Goal: Task Accomplishment & Management: Manage account settings

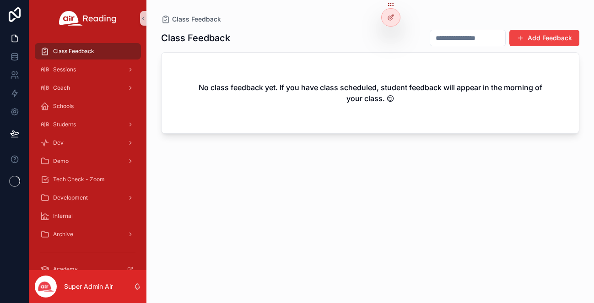
click at [0, 0] on icon at bounding box center [0, 0] width 0 height 0
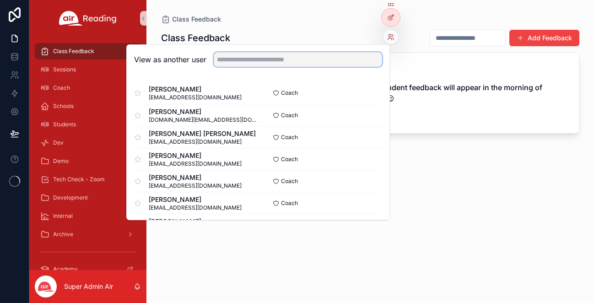
click at [322, 61] on input "text" at bounding box center [298, 59] width 168 height 15
paste input "**********"
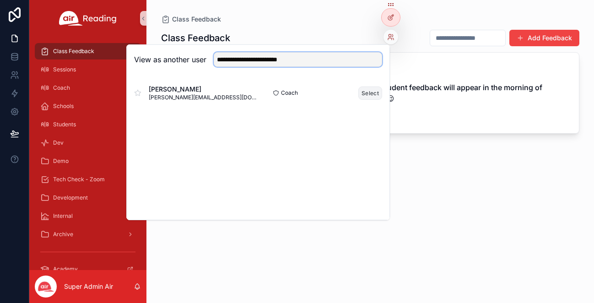
type input "**********"
click at [371, 95] on button "Select" at bounding box center [370, 92] width 24 height 13
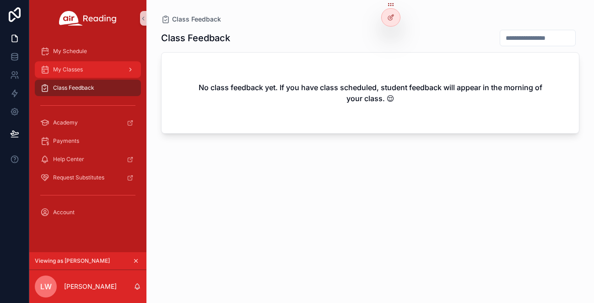
click at [86, 66] on div "My Classes" at bounding box center [87, 69] width 95 height 15
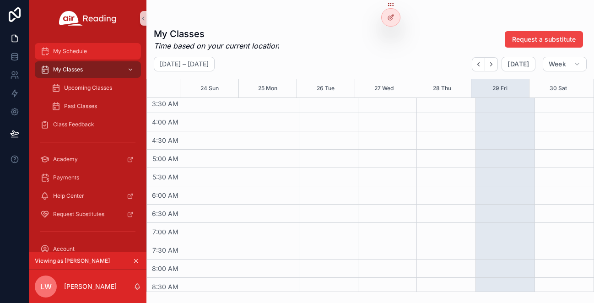
scroll to position [128, 0]
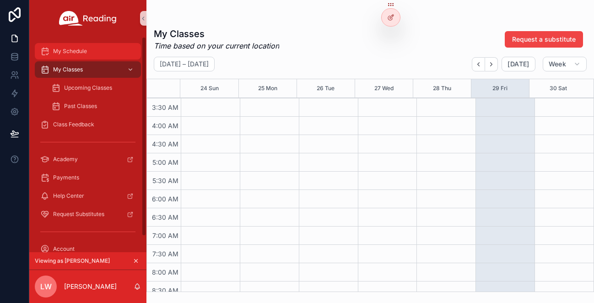
click at [73, 53] on span "My Schedule" at bounding box center [70, 51] width 34 height 7
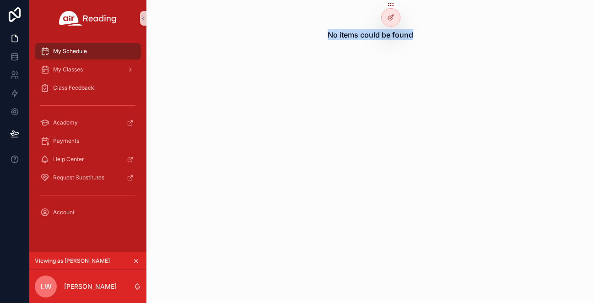
drag, startPoint x: 323, startPoint y: 35, endPoint x: 451, endPoint y: 35, distance: 127.6
click at [451, 35] on div "No items could be found" at bounding box center [369, 35] width 447 height 70
click at [317, 111] on div "No items could be found" at bounding box center [369, 151] width 447 height 303
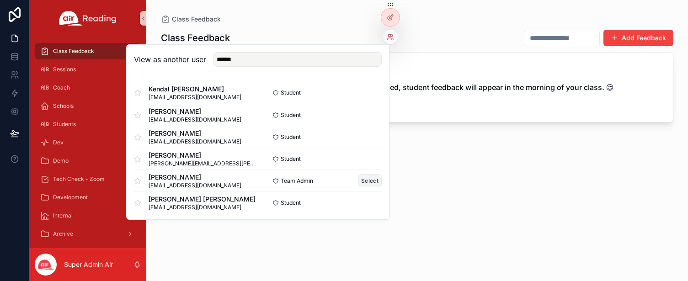
type input "******"
click at [362, 182] on button "Select" at bounding box center [370, 180] width 24 height 13
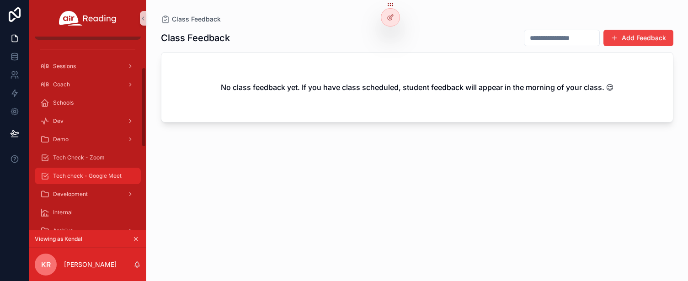
scroll to position [75, 0]
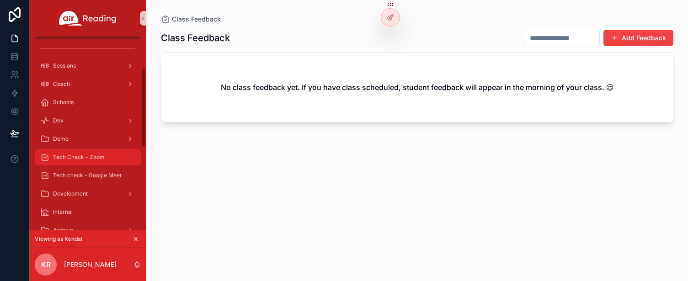
click at [74, 159] on span "Tech Check - Zoom" at bounding box center [79, 157] width 52 height 7
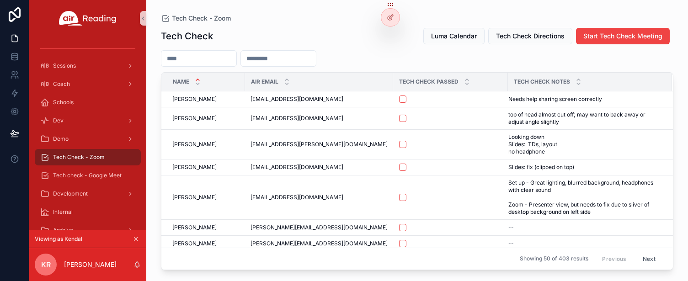
click at [215, 62] on input "scrollable content" at bounding box center [198, 58] width 75 height 13
paste input "**********"
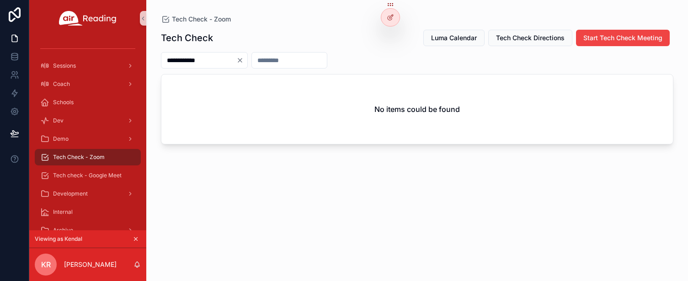
type input "**********"
click at [382, 58] on div "**********" at bounding box center [417, 60] width 513 height 16
click at [244, 61] on icon "Clear" at bounding box center [239, 60] width 7 height 7
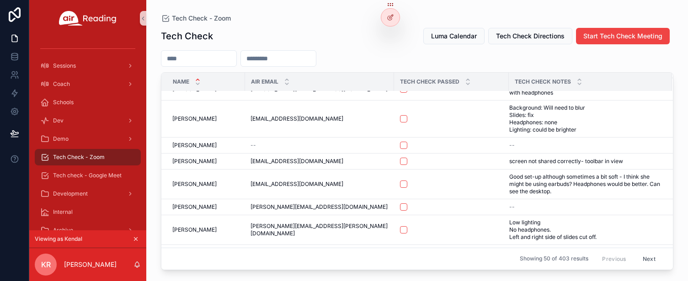
scroll to position [340, 0]
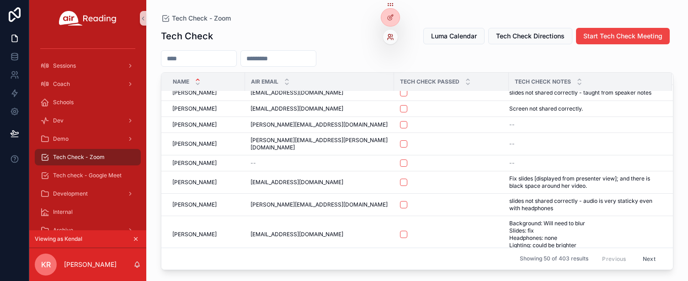
click at [392, 37] on icon at bounding box center [392, 35] width 1 height 2
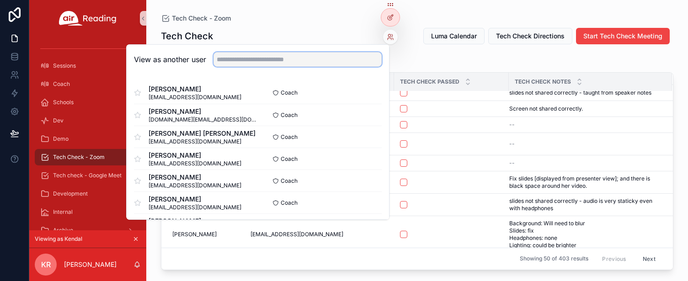
click at [274, 58] on input "text" at bounding box center [298, 59] width 168 height 15
paste input "**********"
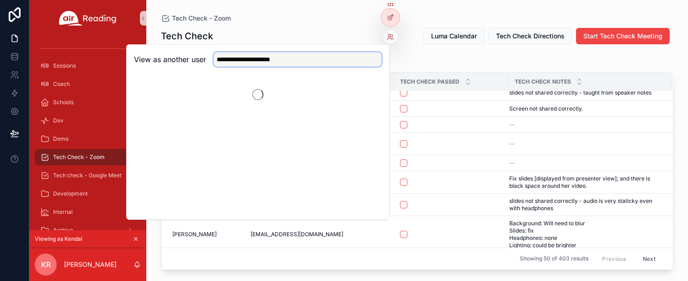
type input "**********"
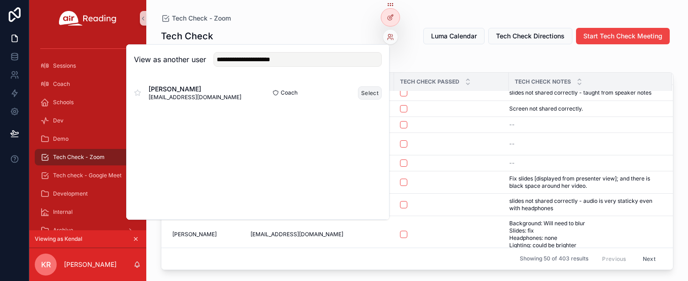
click at [374, 95] on button "Select" at bounding box center [370, 92] width 24 height 13
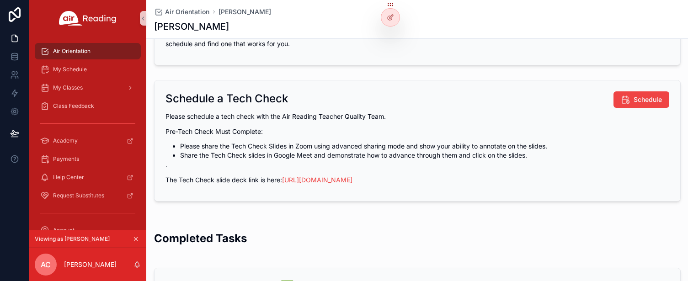
scroll to position [131, 0]
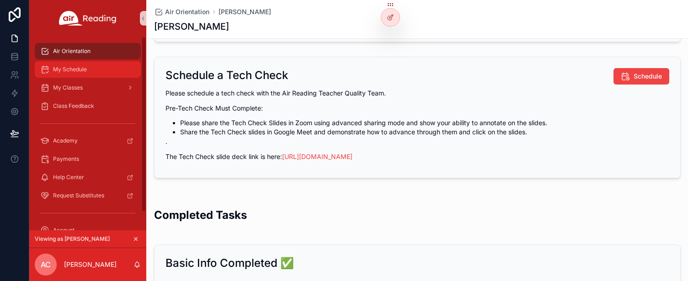
click at [80, 69] on span "My Schedule" at bounding box center [70, 69] width 34 height 7
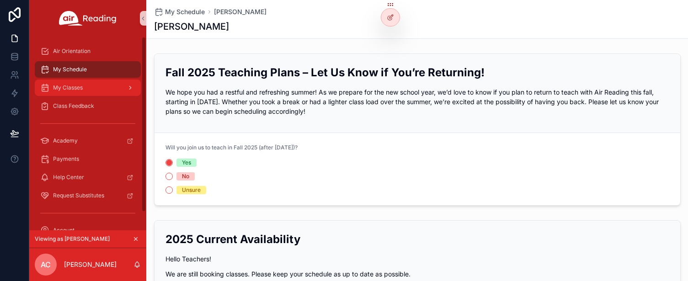
click at [68, 90] on span "My Classes" at bounding box center [68, 87] width 30 height 7
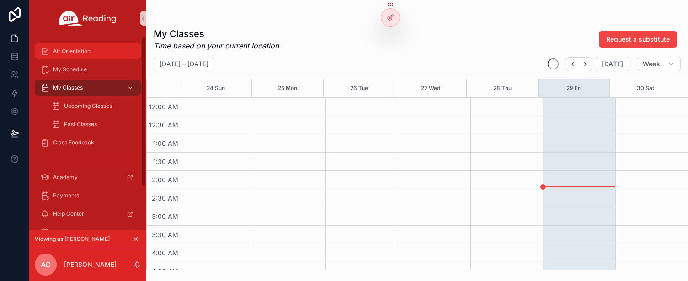
click at [78, 53] on span "Air Orientation" at bounding box center [71, 51] width 37 height 7
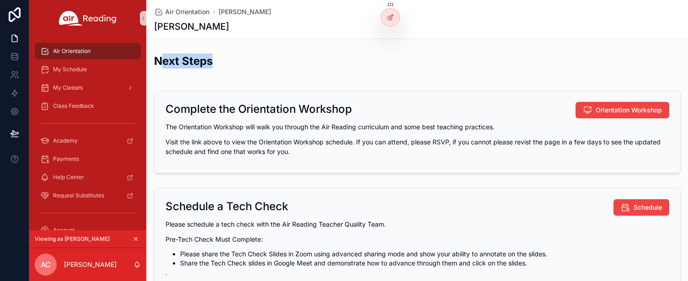
drag, startPoint x: 162, startPoint y: 59, endPoint x: 457, endPoint y: 64, distance: 295.0
click at [457, 64] on div "Next Steps" at bounding box center [417, 65] width 527 height 22
click at [505, 68] on div "Next Steps" at bounding box center [417, 65] width 527 height 22
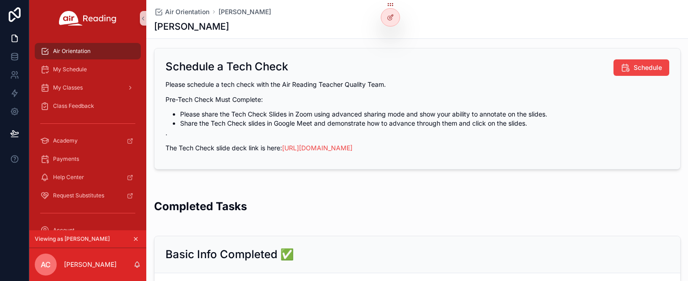
scroll to position [103, 0]
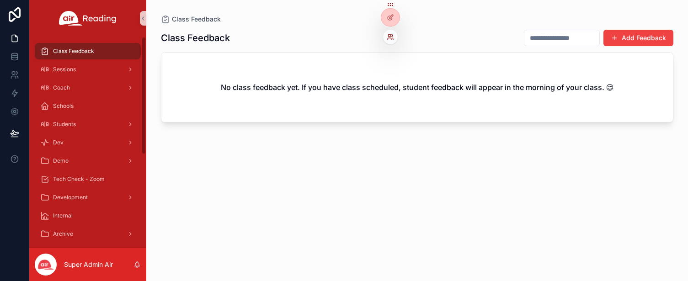
click at [390, 39] on icon at bounding box center [390, 36] width 7 height 7
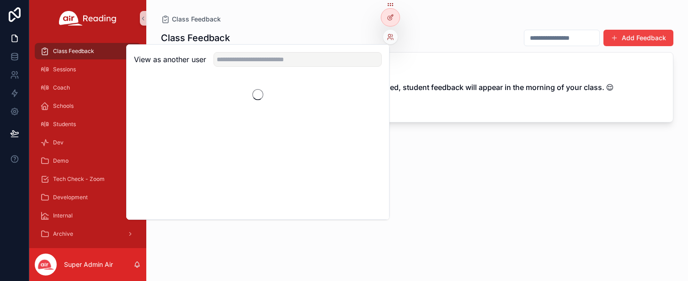
click at [311, 67] on div "View as another user" at bounding box center [258, 60] width 262 height 30
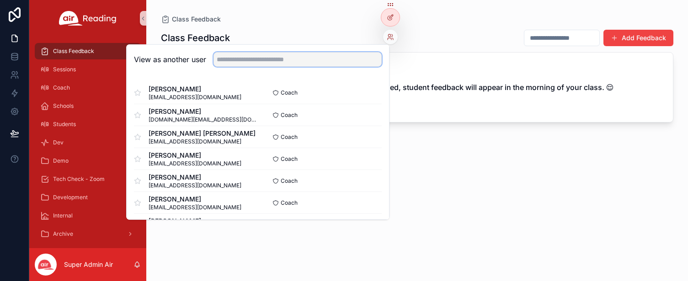
click at [310, 62] on input "text" at bounding box center [298, 59] width 168 height 15
paste input "**********"
type input "**********"
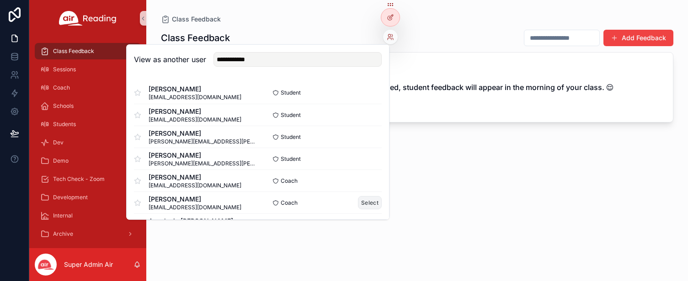
click at [363, 203] on button "Select" at bounding box center [370, 202] width 24 height 13
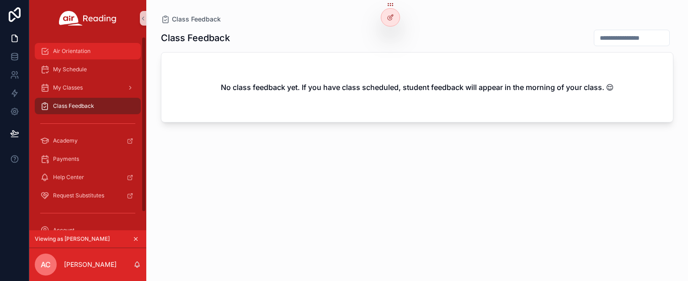
drag, startPoint x: 76, startPoint y: 53, endPoint x: 89, endPoint y: 52, distance: 12.8
click at [76, 53] on span "Air Orientation" at bounding box center [71, 51] width 37 height 7
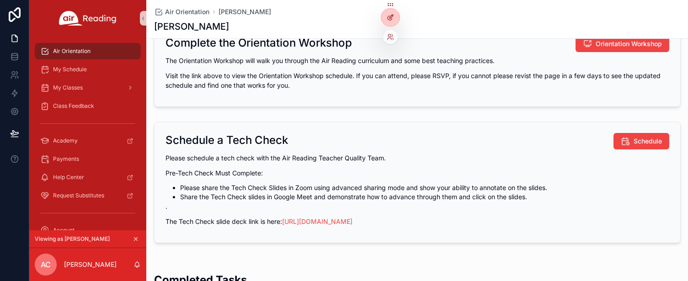
scroll to position [67, 0]
click at [393, 37] on icon at bounding box center [390, 36] width 7 height 7
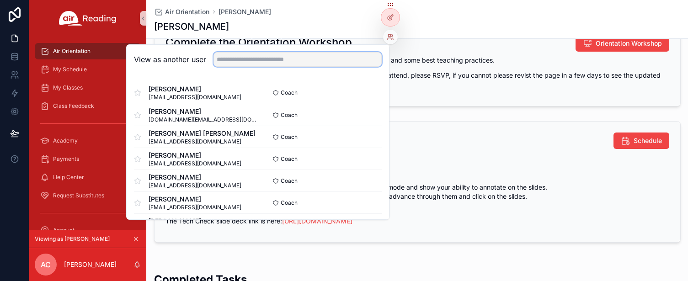
click at [280, 64] on input "text" at bounding box center [298, 59] width 168 height 15
paste input "**********"
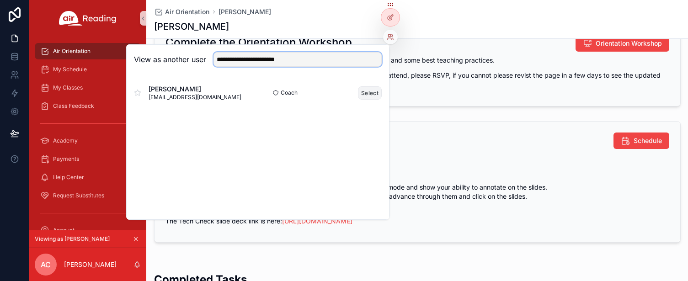
type input "**********"
click at [375, 92] on button "Select" at bounding box center [370, 92] width 24 height 13
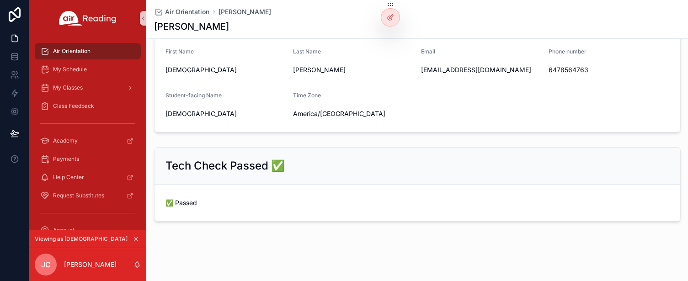
scroll to position [361, 0]
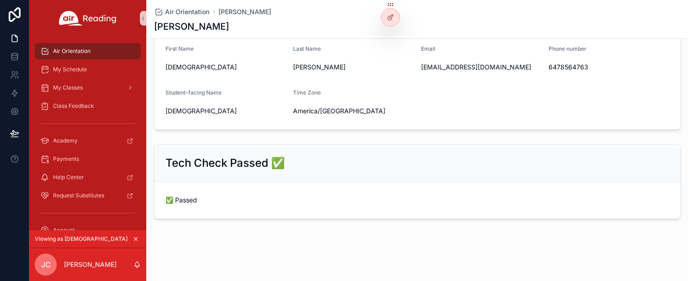
click at [176, 200] on span "✅ Passed" at bounding box center [226, 200] width 121 height 9
drag, startPoint x: 189, startPoint y: 162, endPoint x: 299, endPoint y: 161, distance: 109.8
click at [299, 161] on div "Tech Check Passed ✅" at bounding box center [418, 163] width 504 height 15
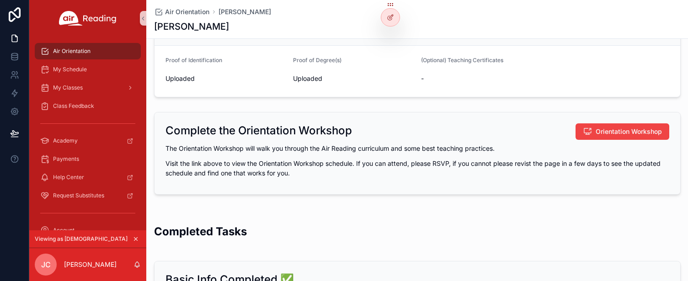
scroll to position [0, 0]
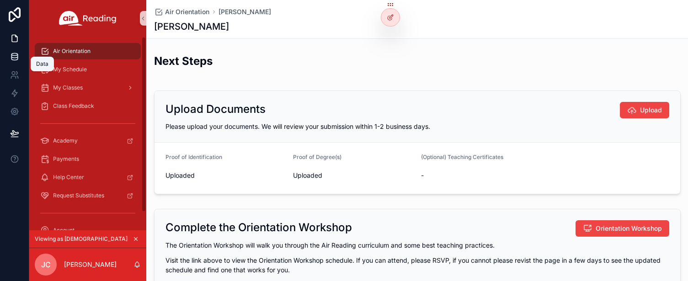
click at [15, 57] on icon at bounding box center [14, 56] width 9 height 9
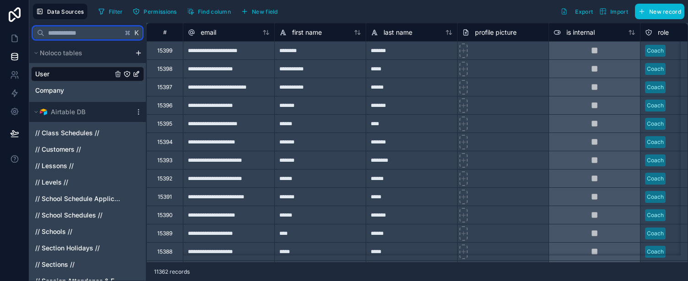
click at [77, 33] on input "text" at bounding box center [83, 33] width 78 height 16
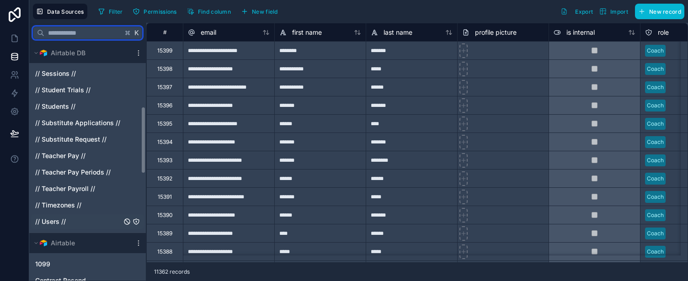
scroll to position [226, 0]
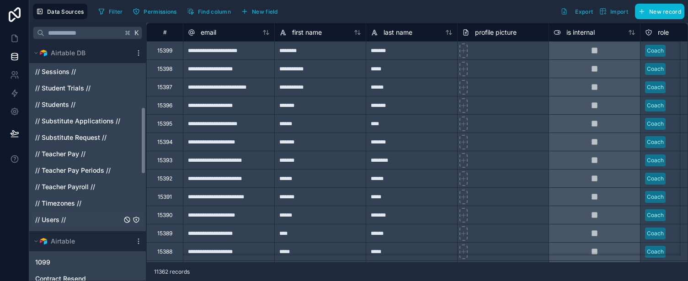
click at [59, 220] on span "// Users //" at bounding box center [50, 219] width 31 height 9
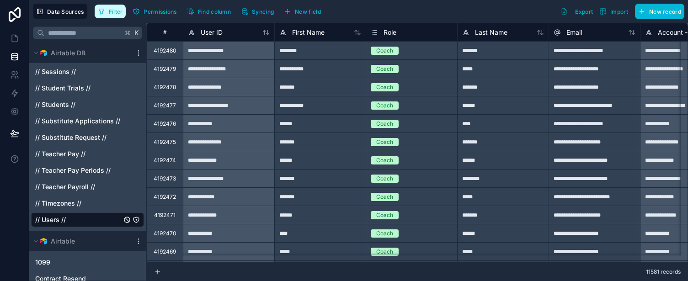
click at [112, 12] on span "Filter" at bounding box center [116, 11] width 14 height 7
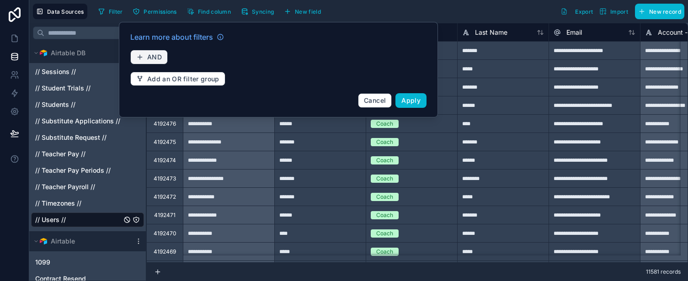
click at [148, 56] on span "AND" at bounding box center [154, 57] width 15 height 8
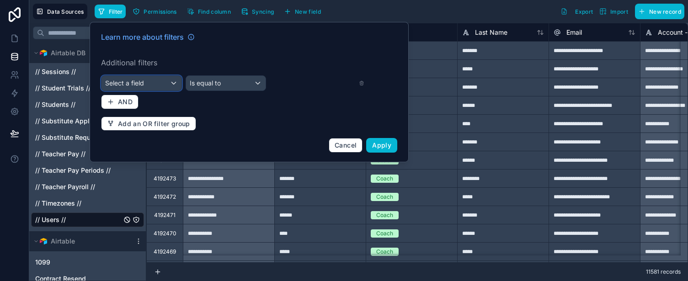
click at [148, 86] on div "Select a field" at bounding box center [142, 83] width 80 height 15
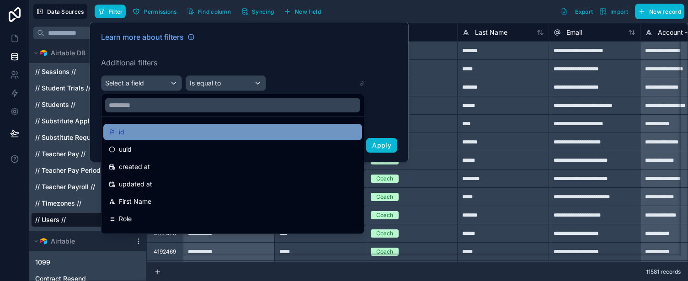
click at [149, 132] on div "id" at bounding box center [233, 132] width 248 height 11
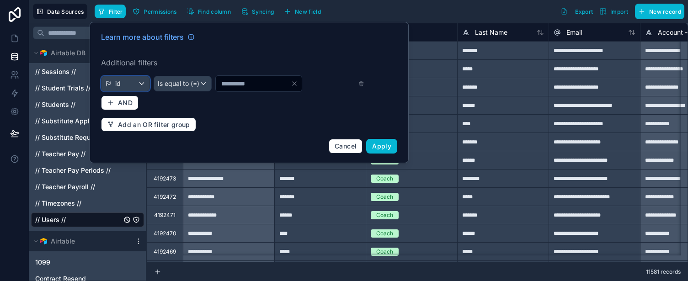
click at [142, 80] on div "id" at bounding box center [126, 83] width 48 height 15
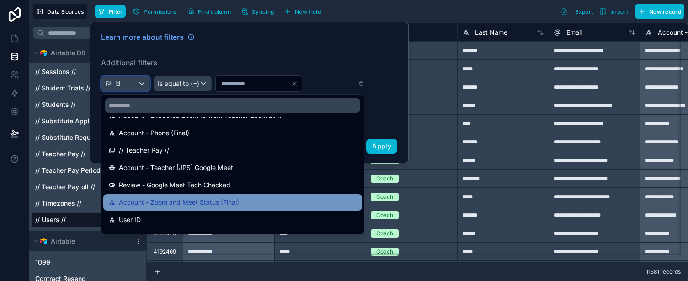
scroll to position [452, 0]
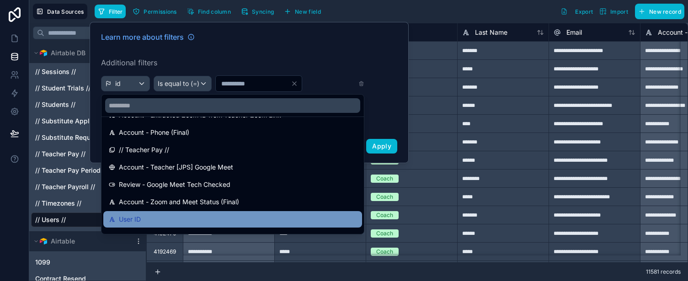
click at [182, 214] on div "User ID" at bounding box center [233, 219] width 248 height 11
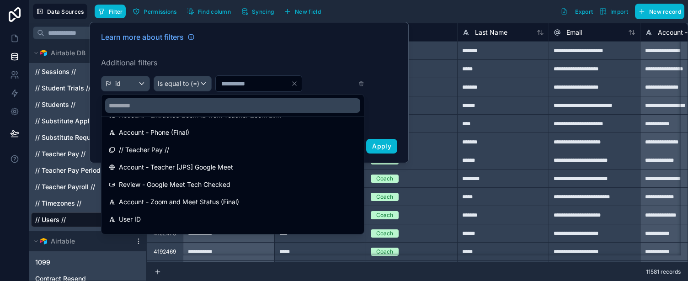
scroll to position [0, 0]
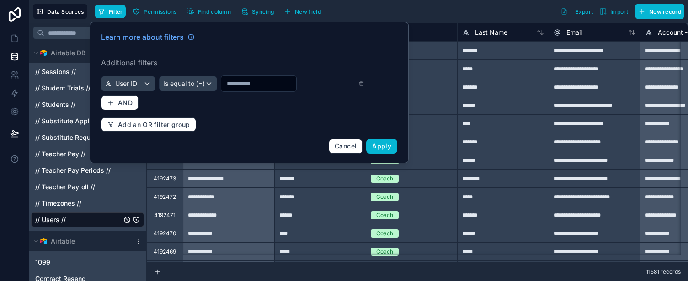
click at [248, 80] on input "*" at bounding box center [258, 83] width 75 height 13
drag, startPoint x: 245, startPoint y: 83, endPoint x: 216, endPoint y: 81, distance: 28.4
click at [221, 81] on input "*" at bounding box center [258, 83] width 75 height 13
paste input "**********"
type input "**********"
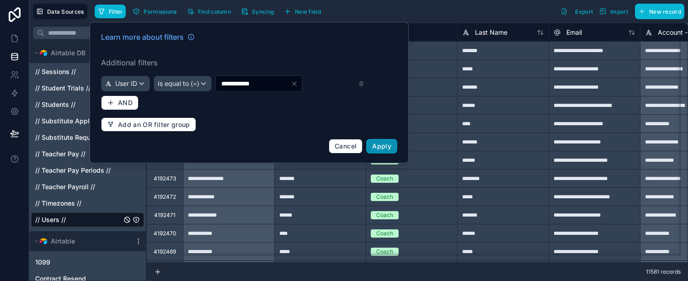
click at [386, 148] on span "Apply" at bounding box center [381, 146] width 19 height 8
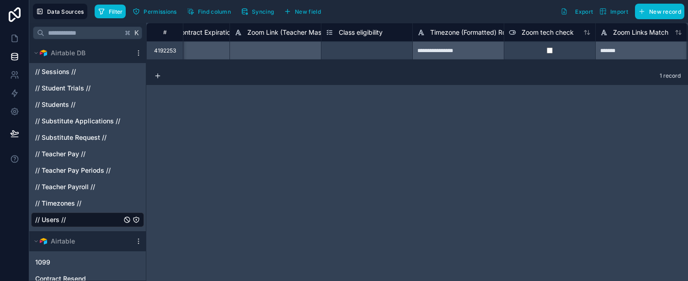
scroll to position [0, 6915]
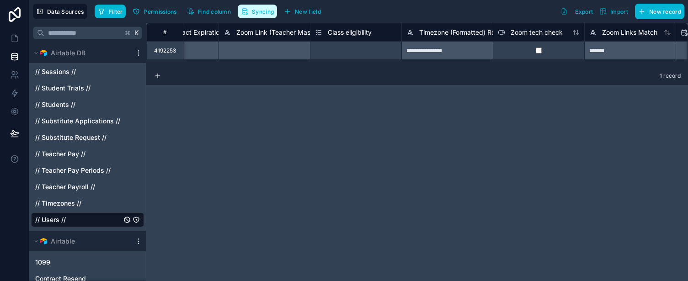
click at [266, 12] on span "Syncing" at bounding box center [263, 11] width 22 height 7
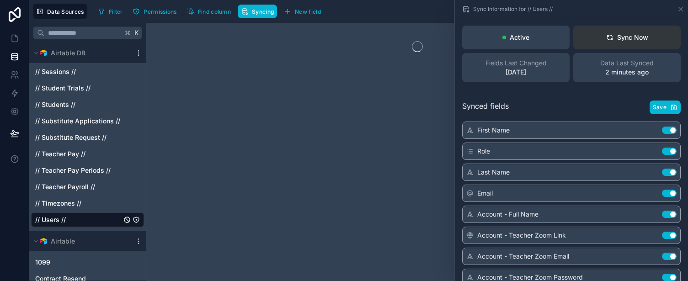
click at [637, 37] on div "Sync Now" at bounding box center [627, 37] width 42 height 9
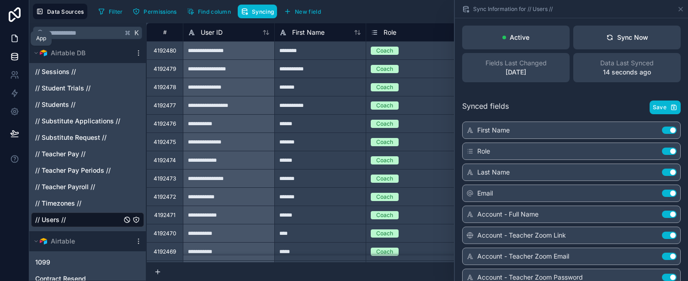
drag, startPoint x: 13, startPoint y: 38, endPoint x: 26, endPoint y: 32, distance: 14.3
click at [13, 38] on icon at bounding box center [14, 38] width 9 height 9
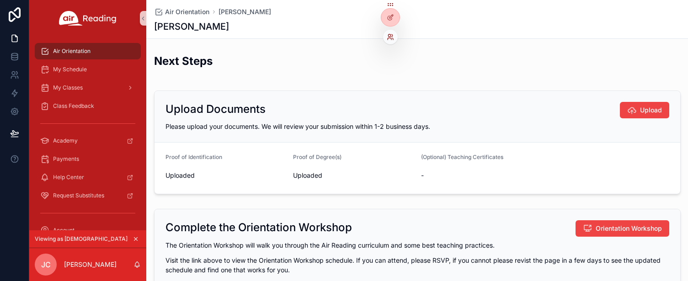
click at [392, 40] on icon at bounding box center [390, 36] width 7 height 7
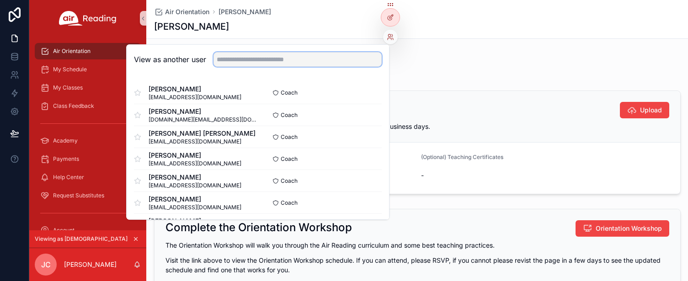
click at [268, 62] on input "text" at bounding box center [298, 59] width 168 height 15
paste input "**********"
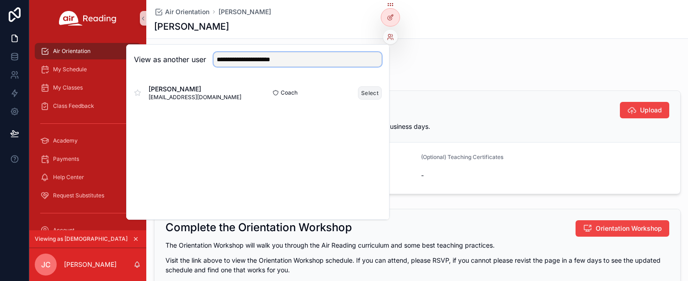
type input "**********"
click at [369, 89] on button "Select" at bounding box center [370, 92] width 24 height 13
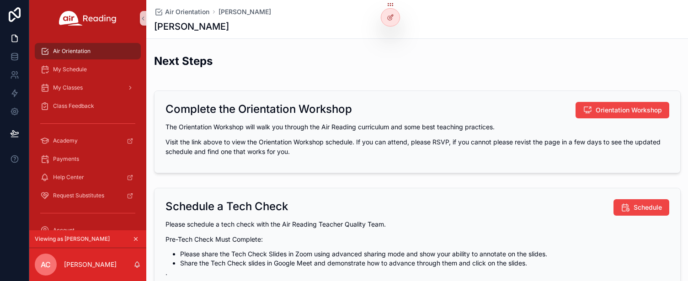
click at [455, 67] on div "Next Steps" at bounding box center [417, 65] width 527 height 22
click at [16, 37] on icon at bounding box center [14, 38] width 9 height 9
click at [85, 49] on span "Air Orientation" at bounding box center [71, 51] width 37 height 7
click at [137, 240] on icon "scrollable content" at bounding box center [135, 239] width 3 height 3
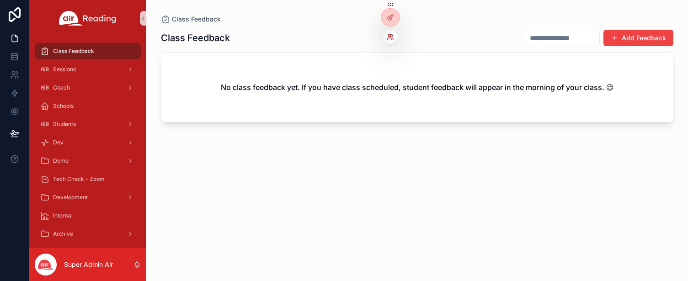
click at [391, 33] on icon at bounding box center [390, 36] width 7 height 7
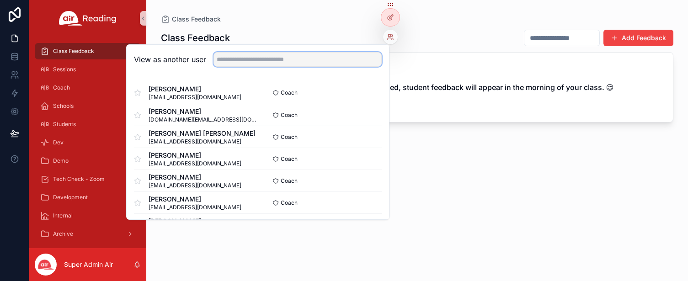
click at [324, 58] on input "text" at bounding box center [298, 59] width 168 height 15
paste input "**********"
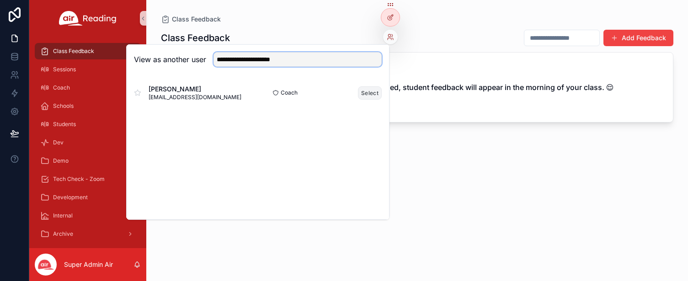
type input "**********"
click at [368, 95] on button "Select" at bounding box center [370, 92] width 24 height 13
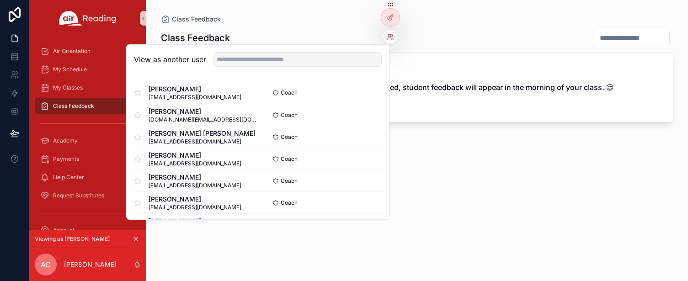
click at [480, 188] on div "Class Feedback No class feedback yet. If you have class scheduled, student feed…" at bounding box center [417, 147] width 513 height 246
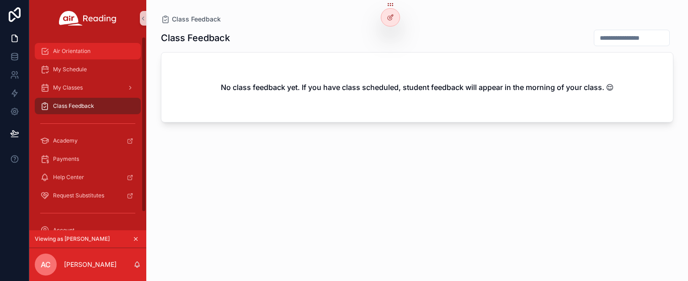
click at [79, 48] on span "Air Orientation" at bounding box center [71, 51] width 37 height 7
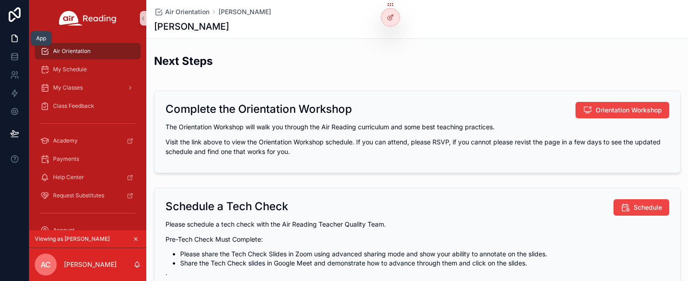
click at [13, 41] on icon at bounding box center [14, 38] width 9 height 9
drag, startPoint x: 182, startPoint y: 144, endPoint x: 375, endPoint y: 145, distance: 192.5
click at [375, 145] on p "Visit the link above to view the Orientation Workshop schedule. If you can atte…" at bounding box center [418, 146] width 504 height 19
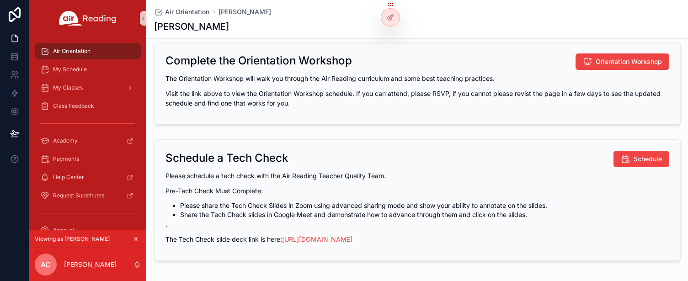
scroll to position [74, 0]
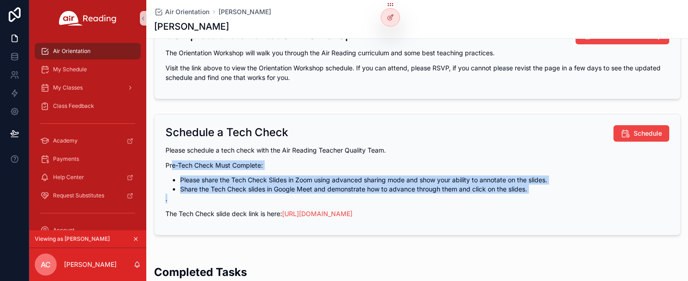
drag, startPoint x: 169, startPoint y: 165, endPoint x: 517, endPoint y: 194, distance: 349.3
click at [517, 194] on div "Please schedule a tech check with the Air Reading Teacher Quality Team. Pre-Tec…" at bounding box center [418, 181] width 504 height 73
click at [517, 194] on p "." at bounding box center [418, 199] width 504 height 10
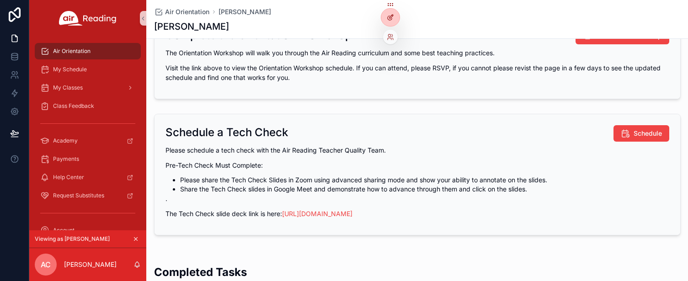
click at [385, 18] on div at bounding box center [390, 17] width 18 height 17
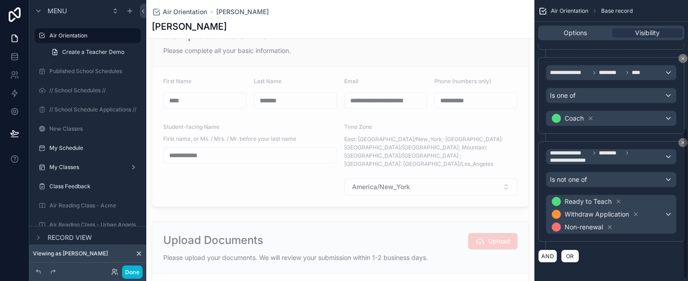
scroll to position [243, 0]
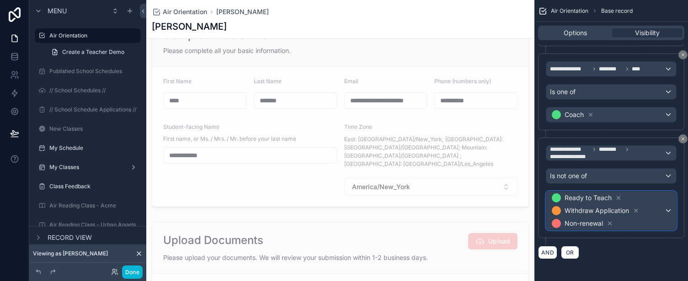
click at [669, 211] on div "Ready to Teach Withdraw Application Non-renewal" at bounding box center [611, 211] width 130 height 38
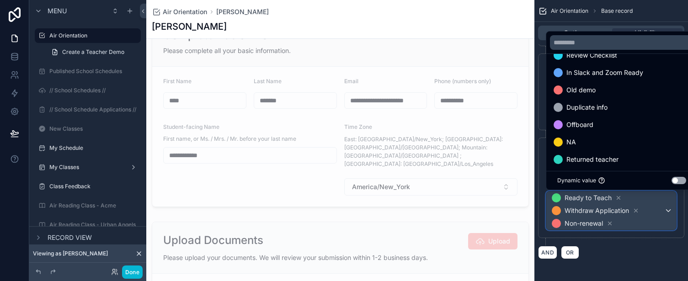
scroll to position [192, 0]
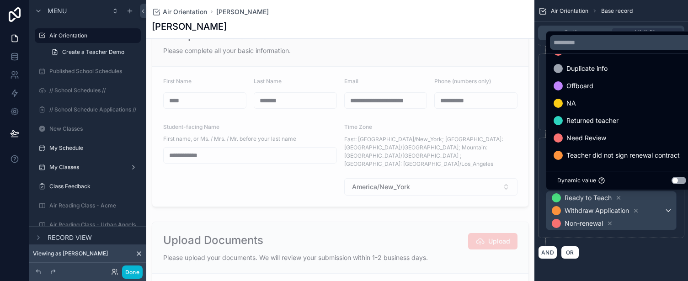
click at [663, 264] on div "scrollable content" at bounding box center [344, 140] width 688 height 281
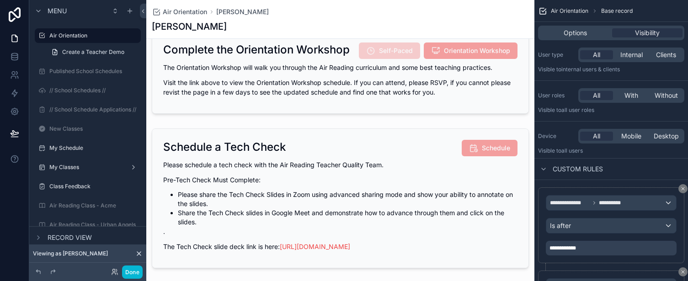
scroll to position [418, 0]
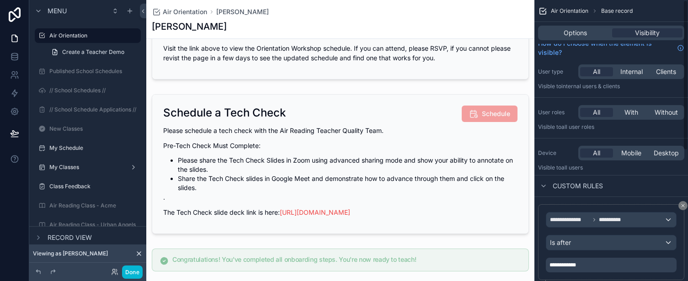
scroll to position [0, 0]
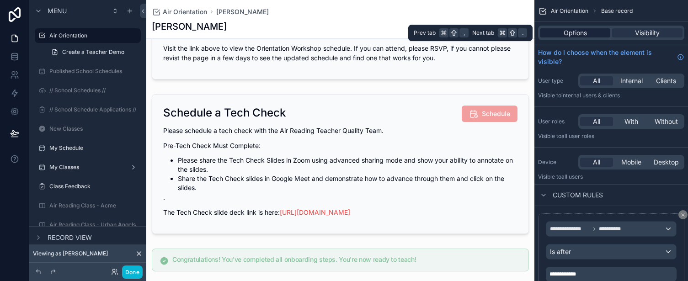
click at [569, 34] on span "Options" at bounding box center [575, 32] width 23 height 9
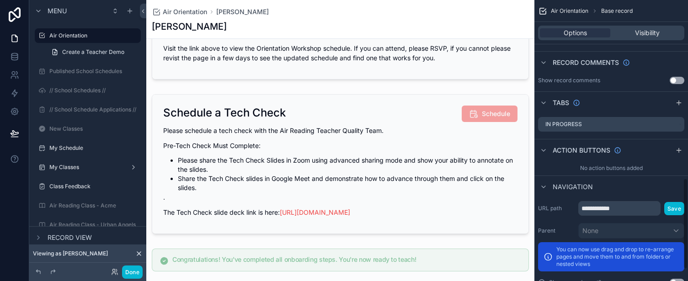
scroll to position [584, 0]
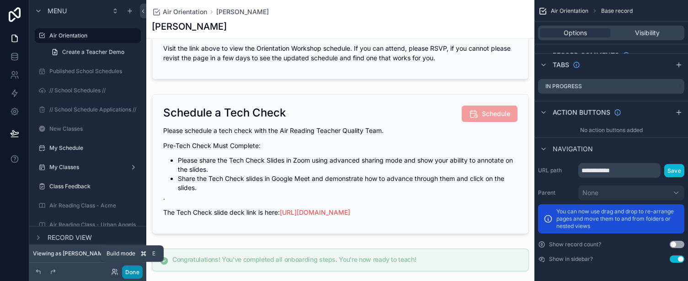
click at [134, 273] on button "Done" at bounding box center [132, 272] width 21 height 13
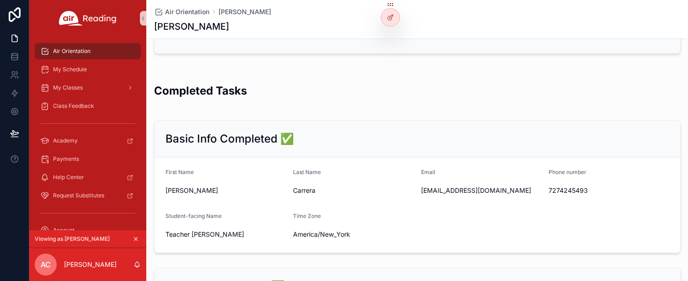
scroll to position [259, 0]
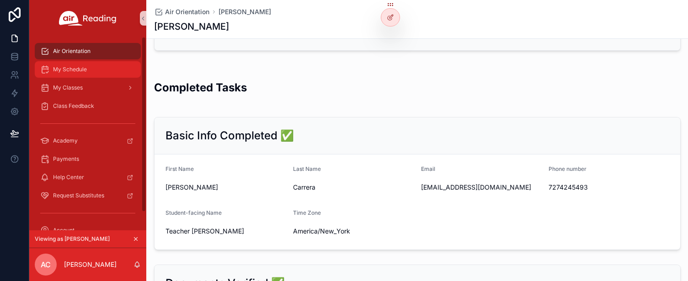
click at [78, 69] on span "My Schedule" at bounding box center [70, 69] width 34 height 7
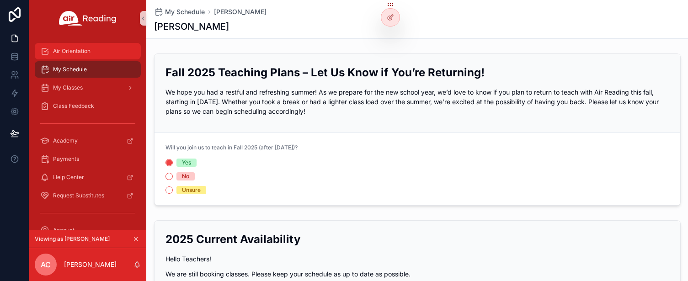
click at [82, 52] on span "Air Orientation" at bounding box center [71, 51] width 37 height 7
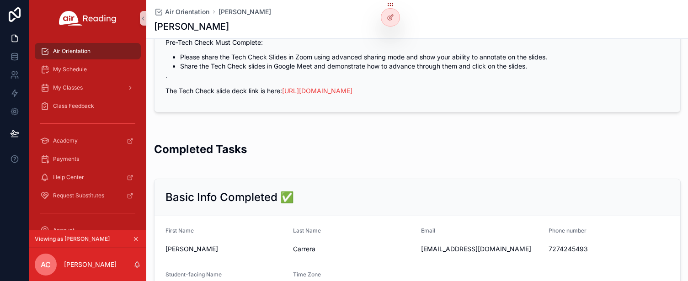
scroll to position [224, 0]
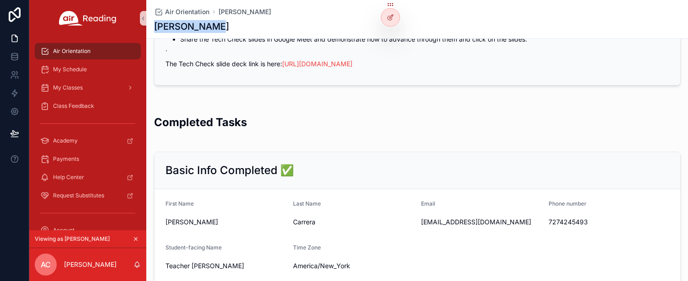
drag, startPoint x: 225, startPoint y: 25, endPoint x: 148, endPoint y: 27, distance: 77.3
click at [148, 27] on div "Air Orientation ANNA CARRERA ANNA CARRERA" at bounding box center [417, 19] width 542 height 39
copy h1 "[PERSON_NAME]"
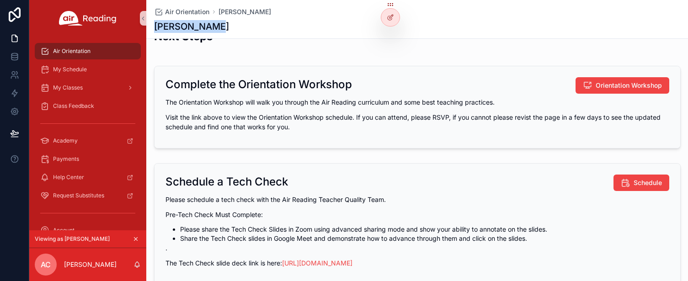
scroll to position [0, 0]
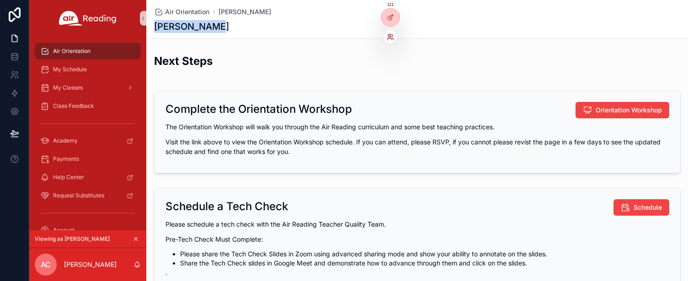
click at [391, 40] on icon at bounding box center [390, 36] width 7 height 7
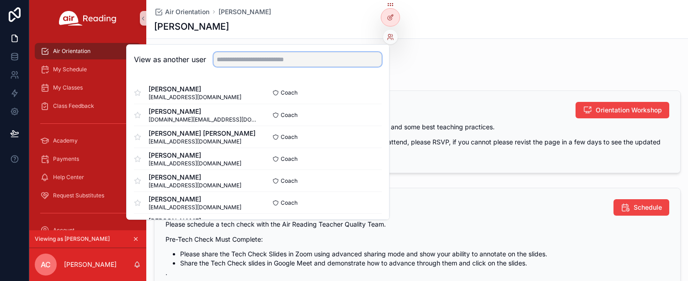
click at [268, 62] on input "text" at bounding box center [298, 59] width 168 height 15
paste input "**********"
type input "**********"
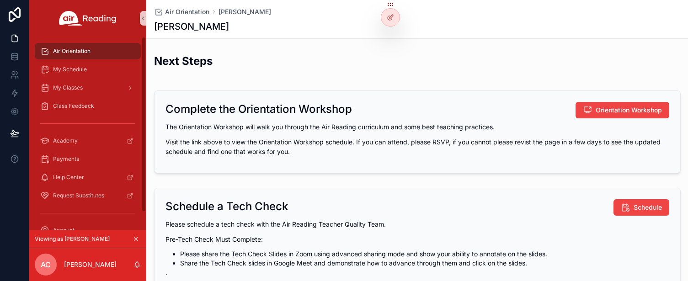
click at [136, 236] on icon "scrollable content" at bounding box center [136, 239] width 6 height 6
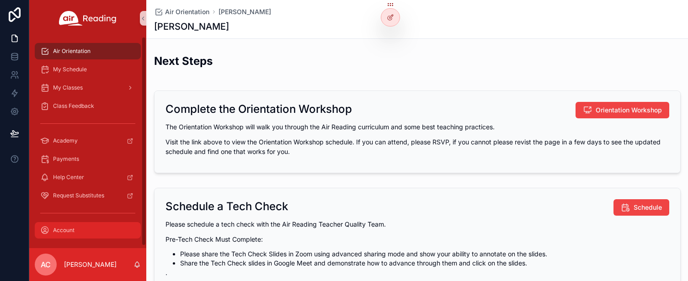
click at [137, 238] on link "Account" at bounding box center [88, 230] width 106 height 16
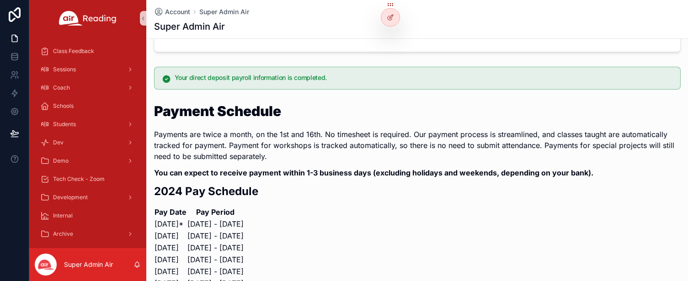
scroll to position [137, 0]
click at [395, 38] on div at bounding box center [390, 37] width 15 height 15
click at [390, 36] on icon at bounding box center [390, 36] width 7 height 7
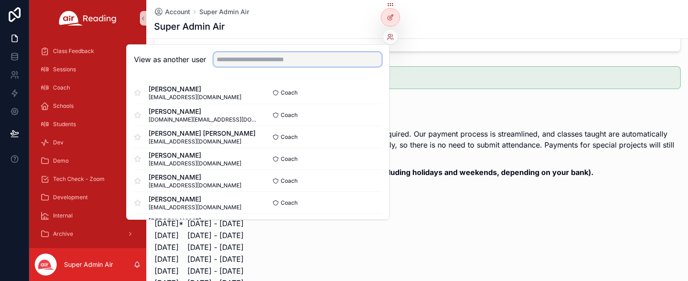
click at [311, 56] on input "text" at bounding box center [298, 59] width 168 height 15
paste input "**********"
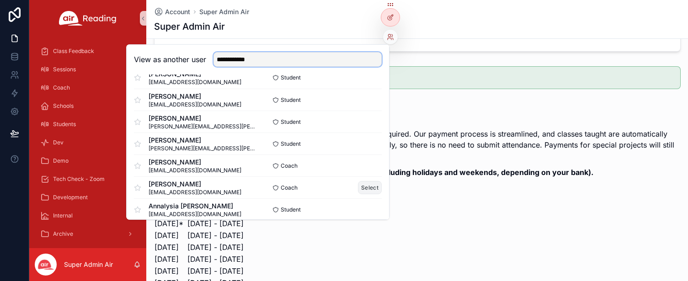
scroll to position [23, 0]
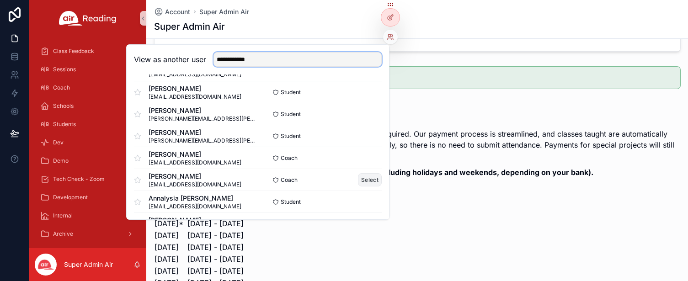
type input "**********"
click at [362, 181] on button "Select" at bounding box center [370, 179] width 24 height 13
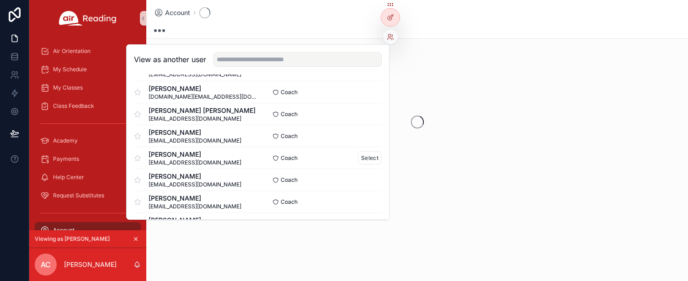
scroll to position [0, 0]
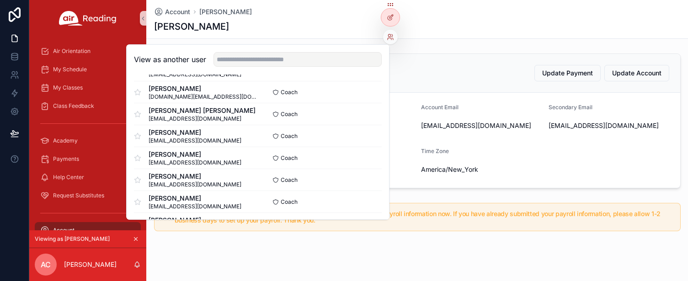
click at [493, 43] on div "Account Anna Carrera Anna Carrera Account Update Payment Update Account Name An…" at bounding box center [417, 147] width 542 height 294
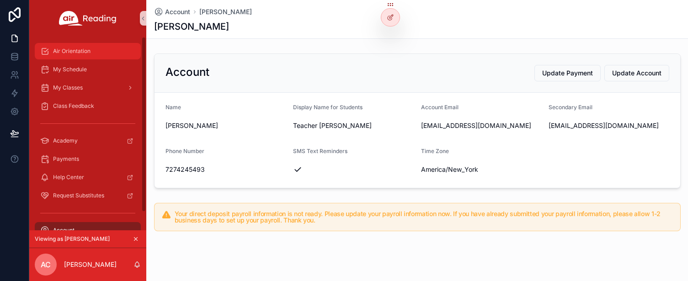
click at [79, 52] on span "Air Orientation" at bounding box center [71, 51] width 37 height 7
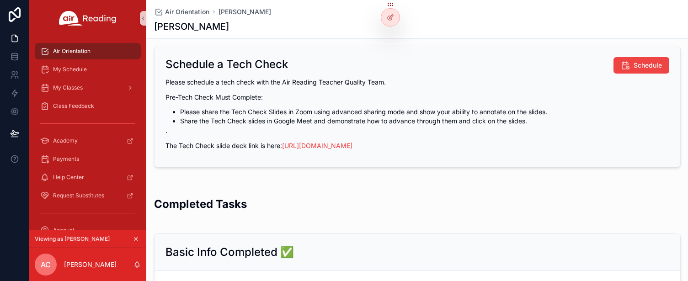
scroll to position [116, 0]
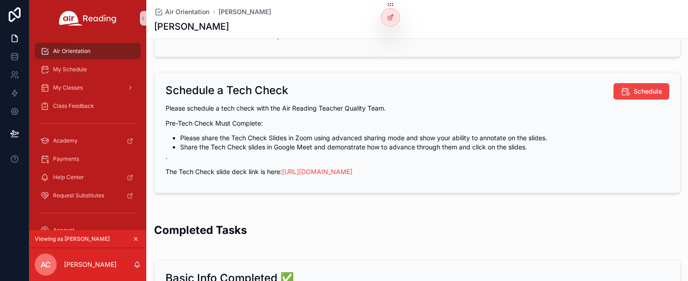
drag, startPoint x: 351, startPoint y: 161, endPoint x: 187, endPoint y: 89, distance: 179.0
click at [187, 89] on div "Schedule a Tech Check Schedule Please schedule a tech check with the Air Readin…" at bounding box center [418, 132] width 526 height 121
click at [312, 112] on p "Please schedule a tech check with the Air Reading Teacher Quality Team." at bounding box center [418, 108] width 504 height 10
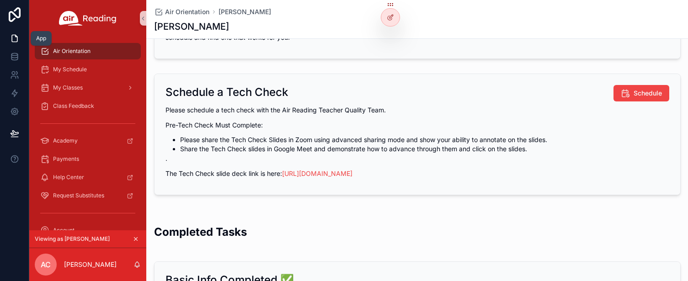
click at [13, 40] on icon at bounding box center [14, 38] width 9 height 9
click at [15, 41] on icon at bounding box center [14, 38] width 9 height 9
click at [14, 39] on icon at bounding box center [14, 38] width 9 height 9
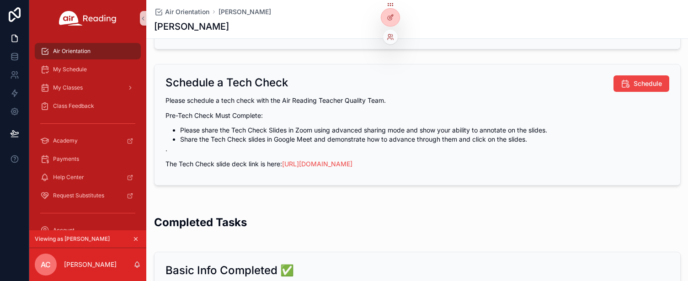
scroll to position [122, 0]
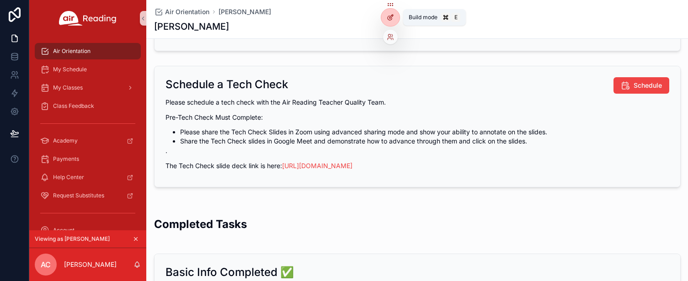
click at [394, 19] on icon at bounding box center [390, 17] width 7 height 7
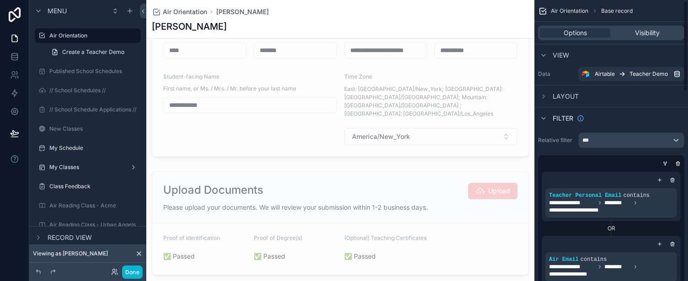
scroll to position [0, 0]
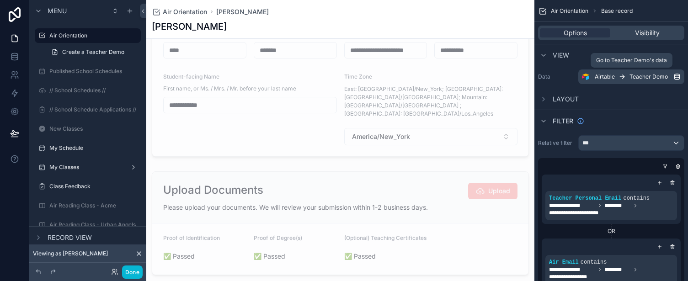
click at [646, 78] on span "Teacher Demo" at bounding box center [649, 76] width 38 height 7
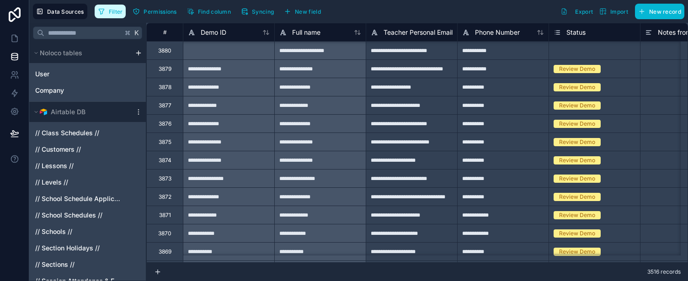
scroll to position [16, 0]
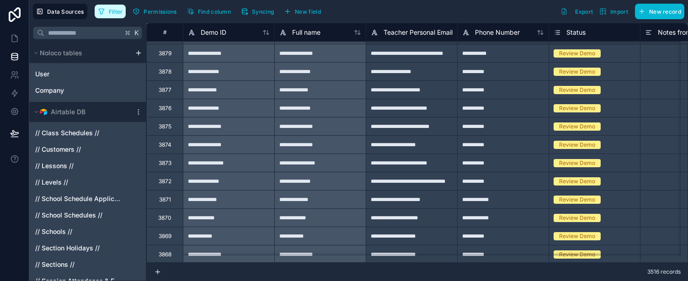
click at [116, 13] on span "Filter" at bounding box center [116, 11] width 14 height 7
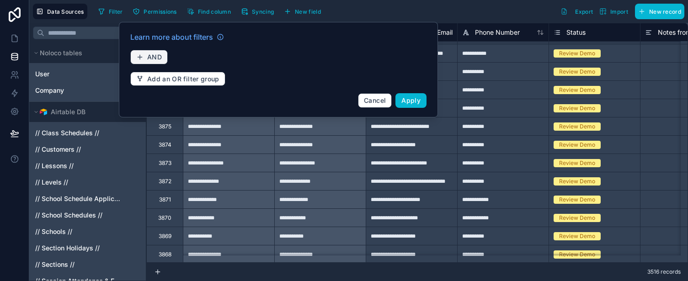
click at [155, 59] on span "AND" at bounding box center [154, 57] width 15 height 8
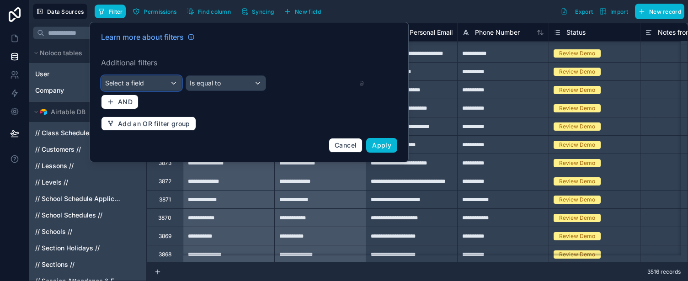
click at [150, 84] on div "Select a field" at bounding box center [142, 83] width 80 height 15
click at [172, 84] on div at bounding box center [249, 92] width 319 height 140
click at [176, 83] on div "Select a field" at bounding box center [142, 83] width 80 height 15
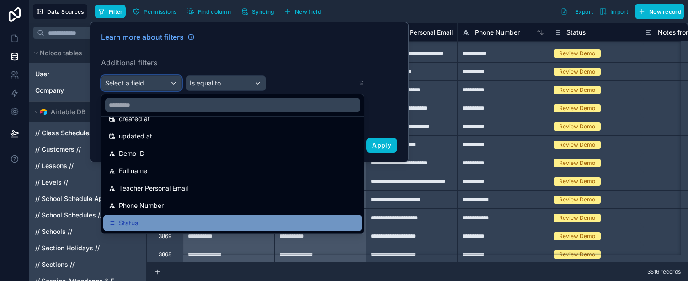
scroll to position [49, 0]
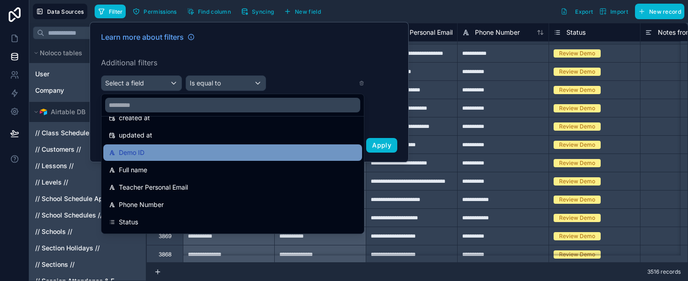
click at [167, 153] on div "Demo ID" at bounding box center [233, 152] width 248 height 11
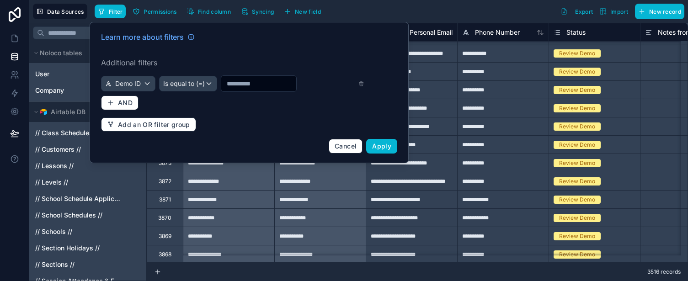
click at [250, 86] on input "text" at bounding box center [258, 83] width 75 height 13
paste input "****"
type input "******"
click at [380, 146] on span "Apply" at bounding box center [381, 146] width 19 height 8
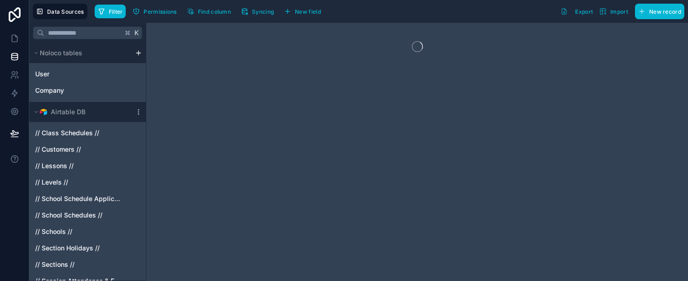
click at [236, 80] on div at bounding box center [417, 152] width 542 height 258
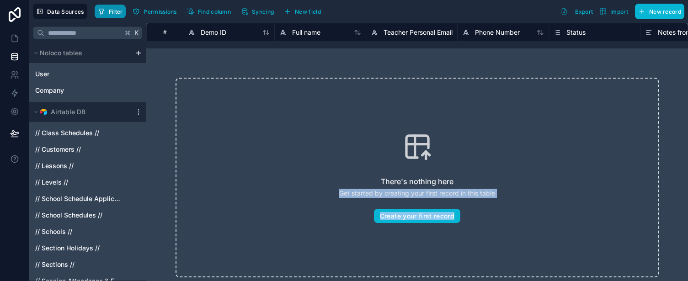
click at [115, 12] on span "Filter" at bounding box center [116, 11] width 14 height 7
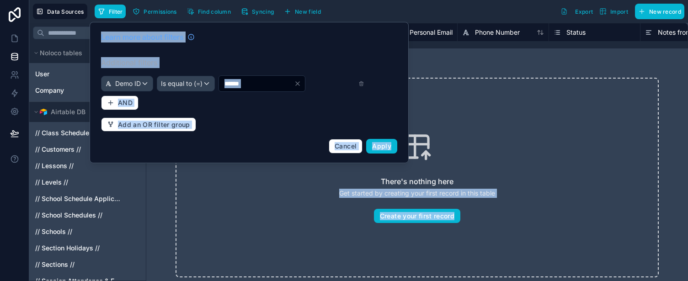
click at [265, 84] on input "******" at bounding box center [256, 83] width 75 height 13
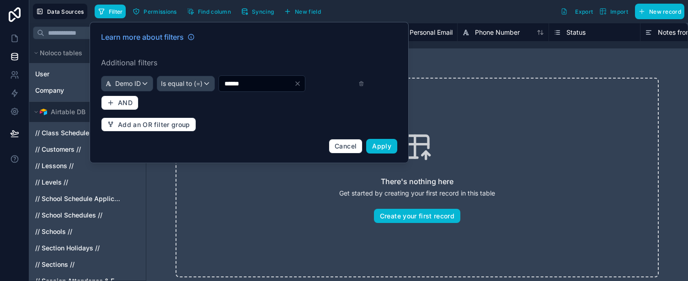
click at [301, 84] on icon "Clear" at bounding box center [297, 83] width 7 height 7
click at [249, 85] on input "text" at bounding box center [258, 83] width 75 height 13
paste input "**********"
type input "**********"
drag, startPoint x: 390, startPoint y: 145, endPoint x: 428, endPoint y: 130, distance: 41.3
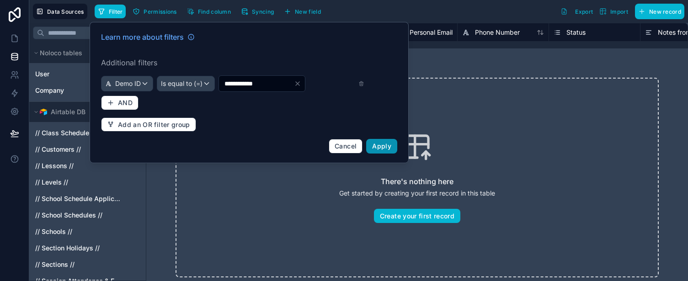
click at [391, 145] on span "Apply" at bounding box center [381, 146] width 19 height 8
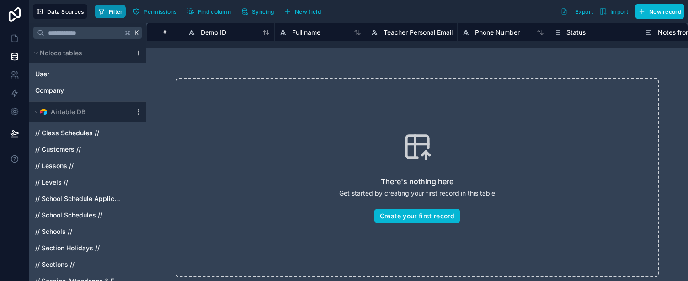
click at [111, 11] on span "Filter" at bounding box center [116, 11] width 14 height 7
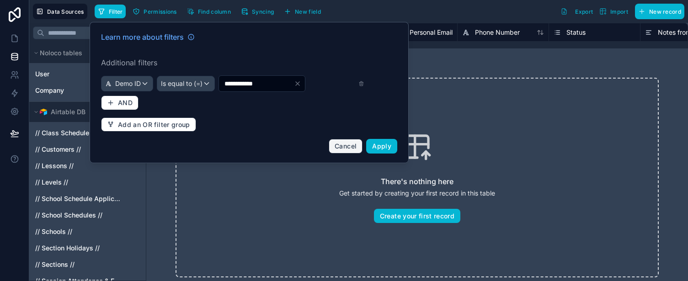
click at [348, 146] on span "Cancel" at bounding box center [346, 146] width 22 height 8
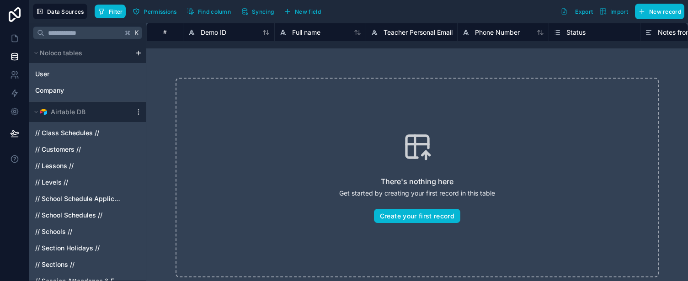
click at [361, 82] on div "There's nothing here Get started by creating your first record in this table Cr…" at bounding box center [417, 178] width 483 height 200
click at [109, 10] on span "Filter" at bounding box center [116, 11] width 14 height 7
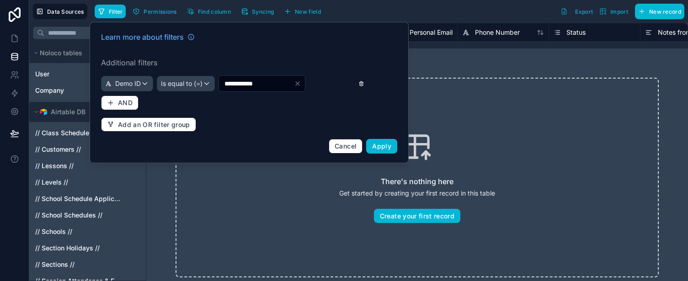
click at [361, 85] on icon at bounding box center [362, 83] width 6 height 6
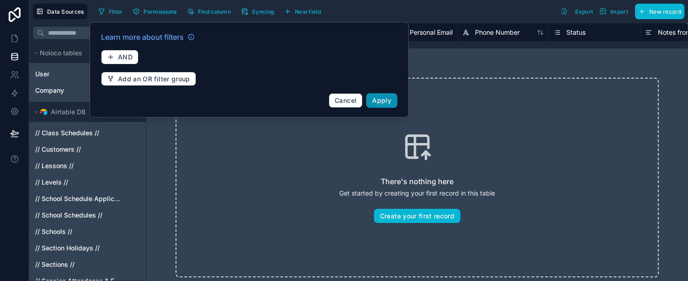
click at [382, 102] on span "Apply" at bounding box center [381, 100] width 19 height 8
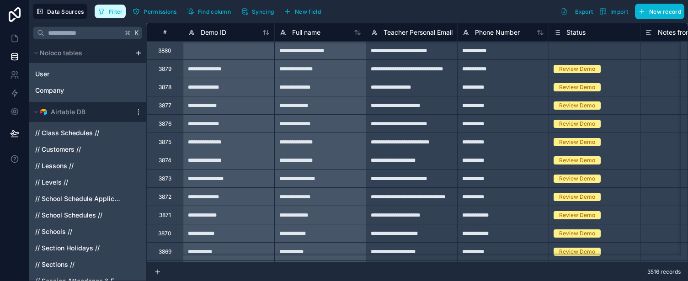
scroll to position [1, 0]
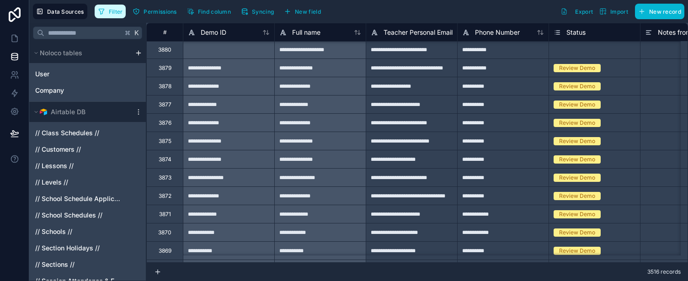
click at [107, 14] on button "Filter" at bounding box center [111, 12] width 32 height 14
click at [109, 12] on span "Filter" at bounding box center [116, 11] width 14 height 7
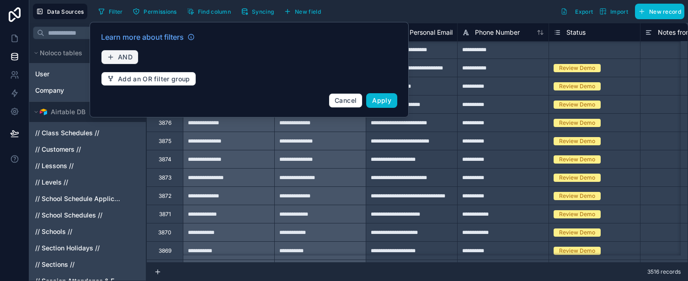
click at [122, 56] on span "AND" at bounding box center [125, 57] width 15 height 8
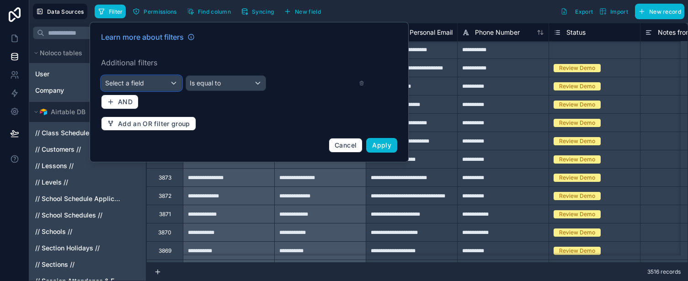
click at [152, 80] on div "Select a field" at bounding box center [142, 83] width 80 height 15
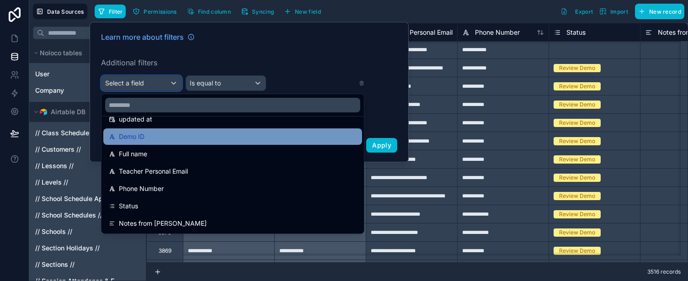
scroll to position [70, 0]
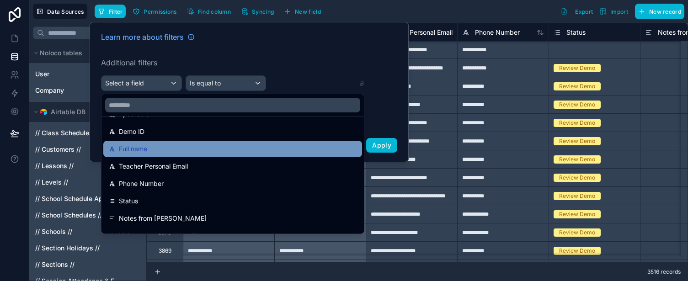
click at [157, 148] on div "Full name" at bounding box center [233, 149] width 248 height 11
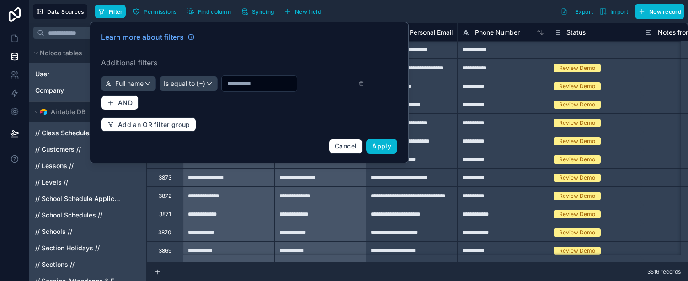
click at [250, 80] on input "text" at bounding box center [259, 83] width 75 height 13
paste input "**********"
type input "**********"
click at [377, 149] on span "Apply" at bounding box center [381, 146] width 19 height 8
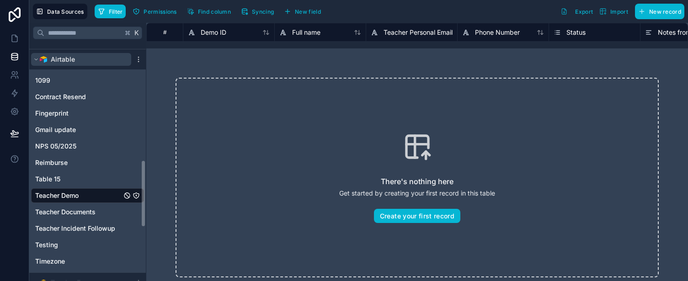
scroll to position [414, 0]
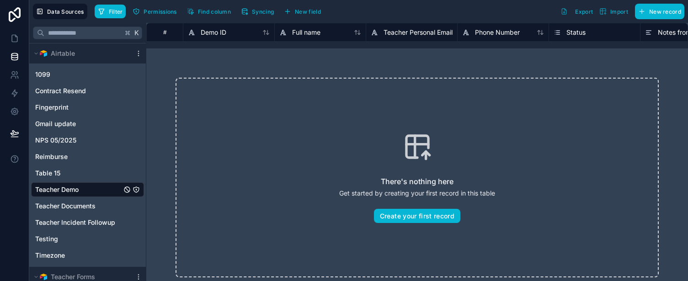
click at [55, 190] on span "Teacher Demo" at bounding box center [56, 189] width 43 height 9
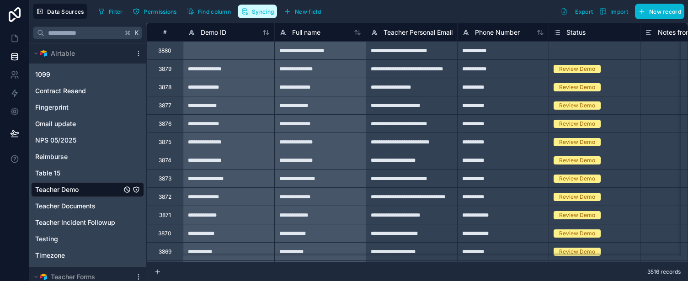
click at [253, 13] on span "Syncing" at bounding box center [263, 11] width 22 height 7
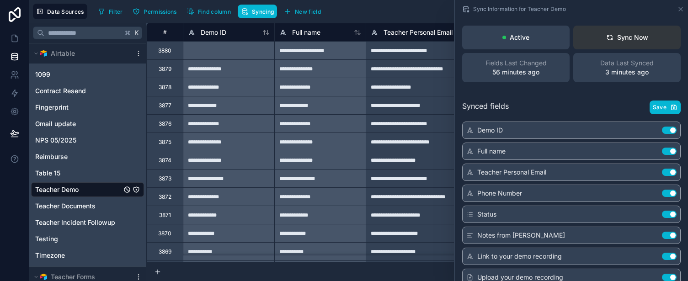
click at [638, 38] on div "Sync Now" at bounding box center [627, 37] width 42 height 9
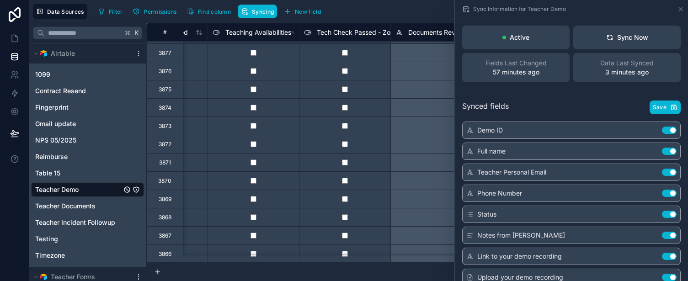
scroll to position [53, 2429]
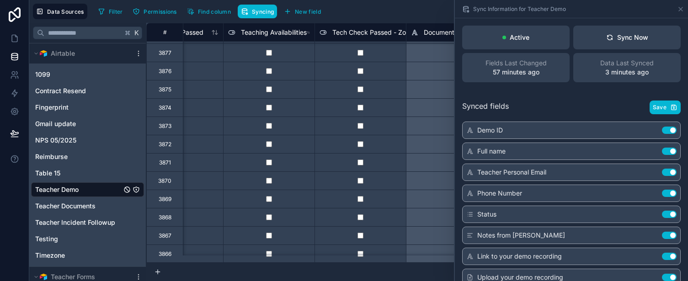
click at [412, 8] on div "Filter Permissions Find column Syncing New field Export Import New record" at bounding box center [390, 12] width 590 height 16
click at [412, 7] on div "Filter Permissions Find column Syncing New field Export Import New record" at bounding box center [390, 12] width 590 height 16
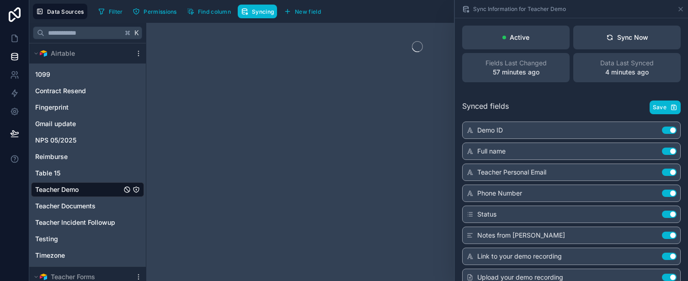
click at [376, 16] on div "Filter Permissions Find column Syncing New field Export Import New record" at bounding box center [390, 12] width 590 height 16
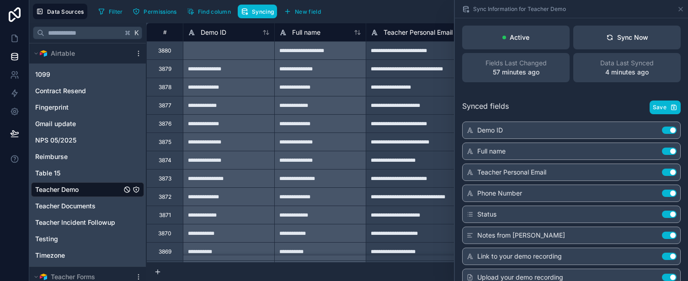
click at [418, 10] on div "Filter Permissions Find column Syncing New field Export Import New record" at bounding box center [390, 12] width 590 height 16
click at [388, 10] on div "Filter Permissions Find column Syncing New field Export Import New record" at bounding box center [390, 12] width 590 height 16
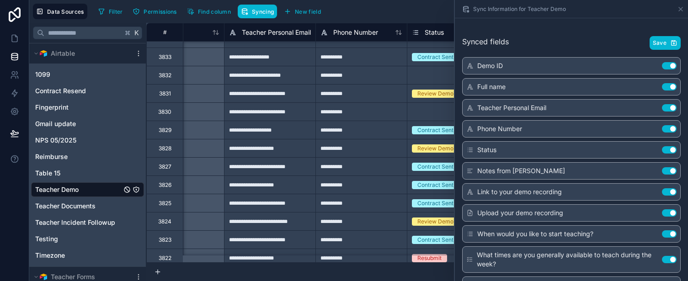
scroll to position [0, 0]
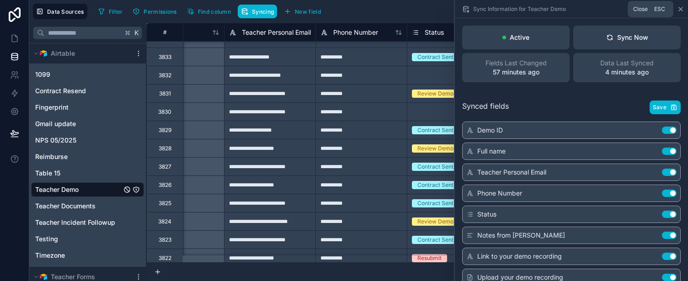
click at [683, 9] on icon at bounding box center [680, 8] width 7 height 7
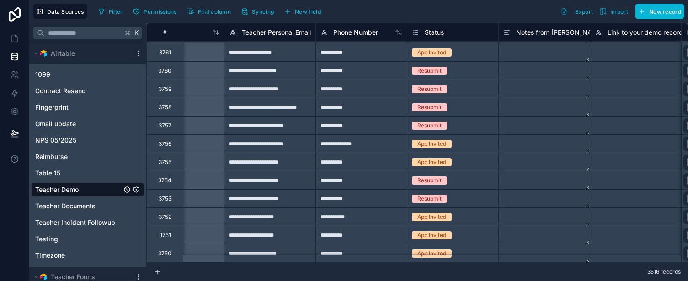
scroll to position [2146, 142]
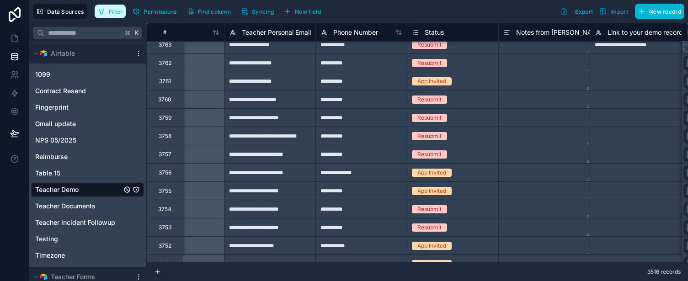
click at [112, 14] on span "Filter" at bounding box center [116, 11] width 14 height 7
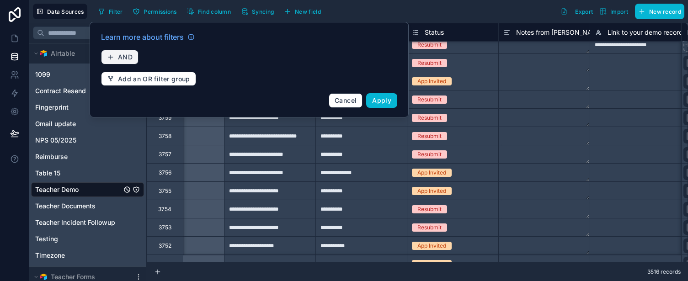
click at [120, 59] on span "AND" at bounding box center [125, 57] width 15 height 8
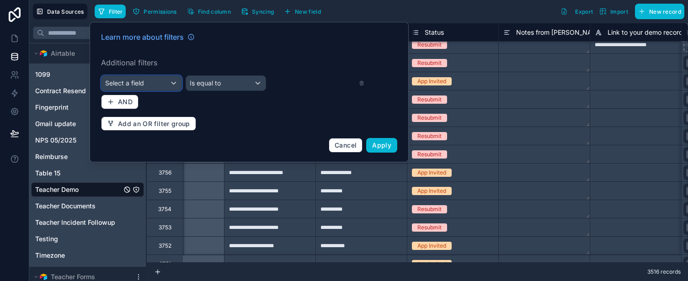
click at [145, 82] on div "Select a field" at bounding box center [142, 83] width 80 height 15
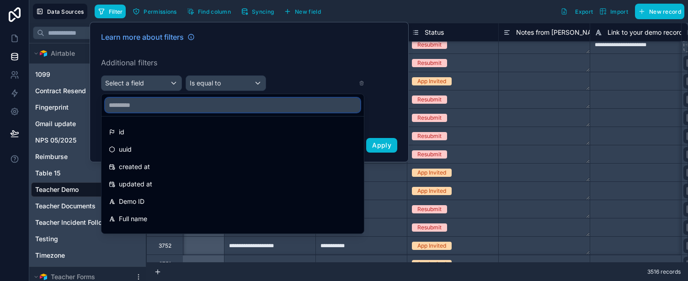
click at [150, 105] on input "text" at bounding box center [232, 105] width 255 height 15
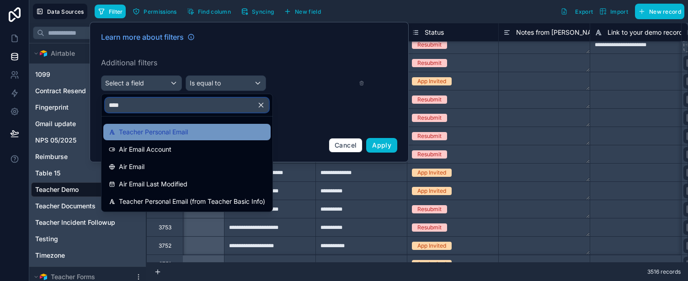
type input "****"
click at [180, 133] on span "Teacher Personal Email" at bounding box center [153, 132] width 69 height 11
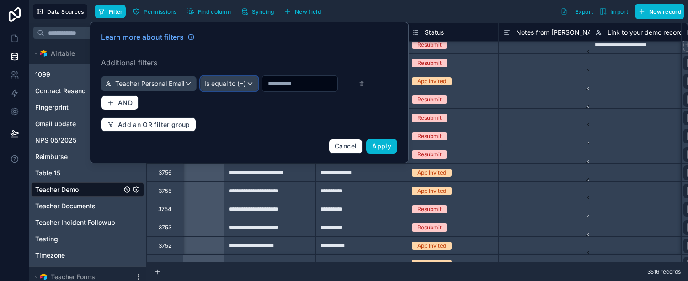
click at [258, 82] on div "Is equal to (=)" at bounding box center [229, 83] width 57 height 15
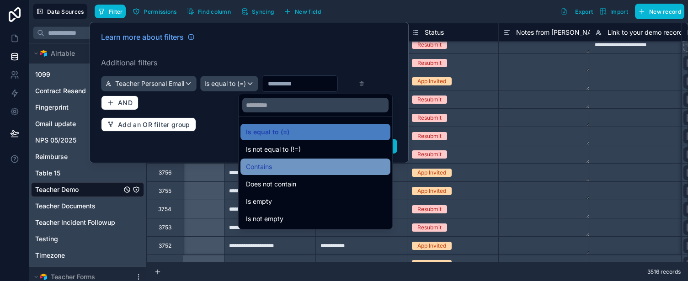
click at [284, 167] on div "Contains" at bounding box center [315, 166] width 139 height 11
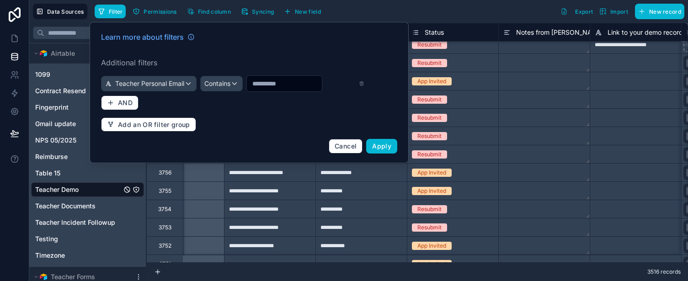
click at [274, 82] on input "text" at bounding box center [284, 83] width 75 height 13
paste input "**********"
type input "**********"
click at [382, 145] on span "Apply" at bounding box center [381, 146] width 19 height 8
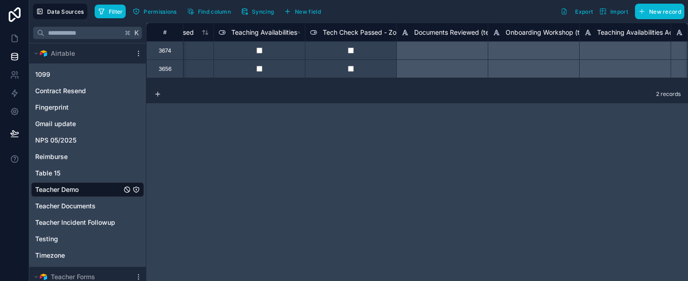
scroll to position [0, 2438]
click at [418, 152] on div "# Teacher Timesheet Workshop Passed Teaching Availabilities Tech Check Passed -…" at bounding box center [417, 152] width 542 height 258
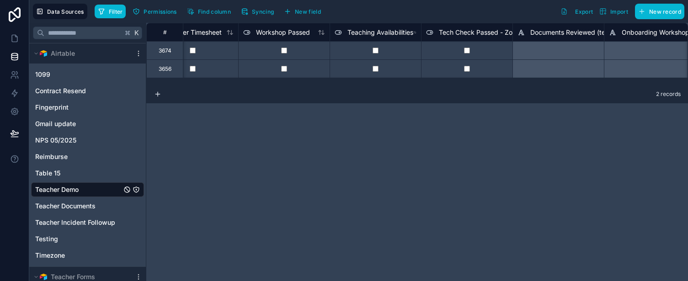
scroll to position [0, 2279]
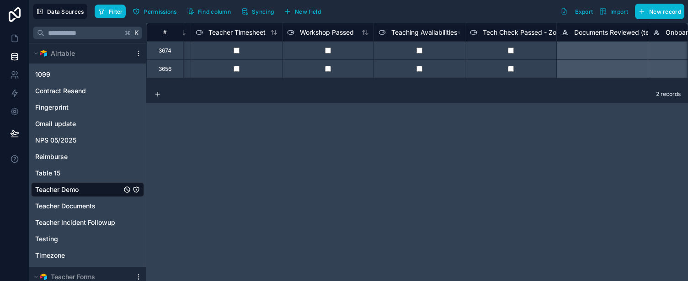
click at [474, 17] on div "Filter Permissions Find column Syncing New field Export Import New record" at bounding box center [390, 12] width 590 height 16
click at [444, 16] on div "Filter Permissions Find column Syncing New field Export Import New record" at bounding box center [390, 12] width 590 height 16
click at [493, 187] on div "**********" at bounding box center [417, 152] width 542 height 258
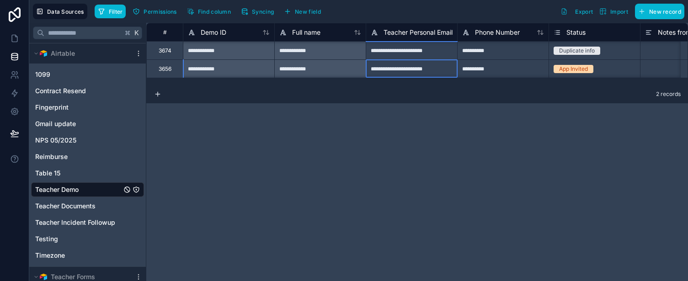
scroll to position [0, 0]
click at [411, 72] on div "**********" at bounding box center [411, 68] width 91 height 18
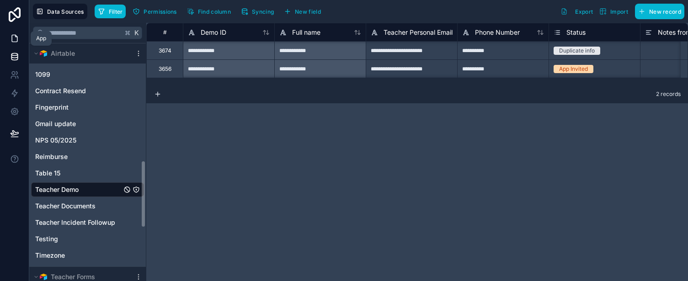
click at [18, 38] on icon at bounding box center [14, 38] width 9 height 9
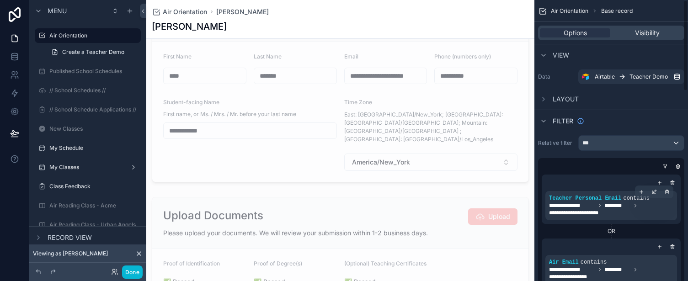
scroll to position [95, 0]
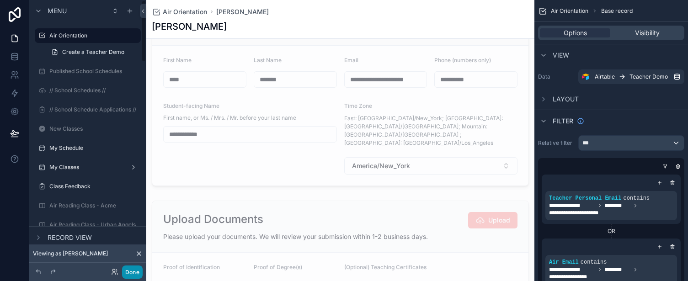
click at [132, 274] on button "Done" at bounding box center [132, 272] width 21 height 13
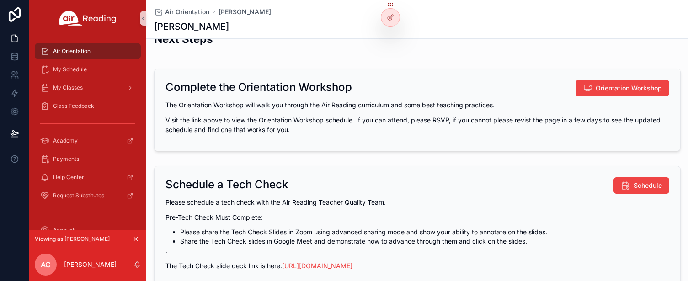
scroll to position [0, 0]
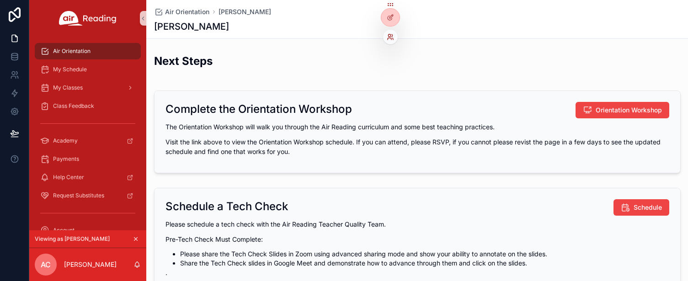
click at [389, 38] on icon at bounding box center [390, 36] width 7 height 7
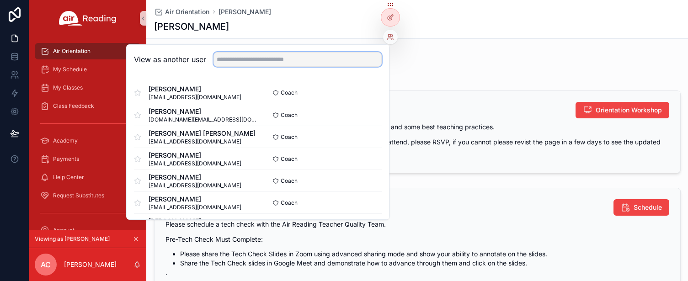
click at [289, 63] on input "text" at bounding box center [298, 59] width 168 height 15
click at [137, 241] on icon "scrollable content" at bounding box center [135, 239] width 3 height 3
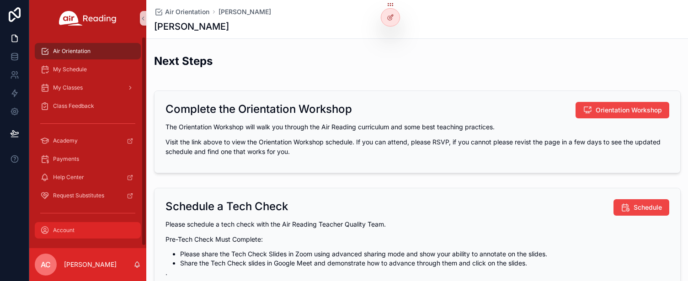
click at [136, 238] on link "Account" at bounding box center [88, 230] width 106 height 16
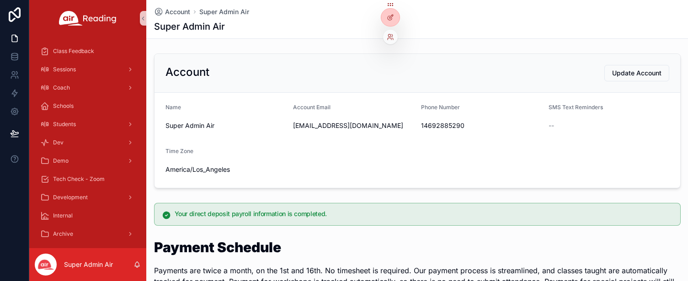
click at [391, 43] on div at bounding box center [390, 37] width 15 height 15
click at [391, 38] on icon at bounding box center [390, 36] width 7 height 7
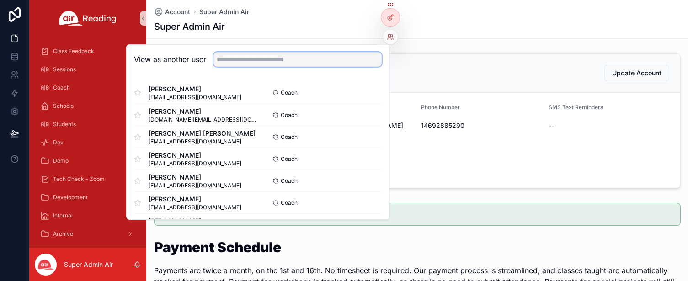
click at [320, 54] on input "text" at bounding box center [298, 59] width 168 height 15
paste input "**********"
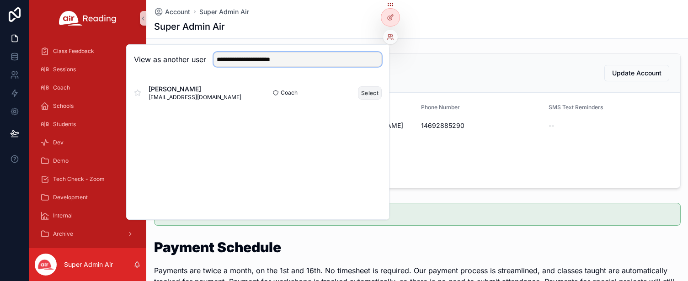
type input "**********"
click at [377, 92] on button "Select" at bounding box center [370, 92] width 24 height 13
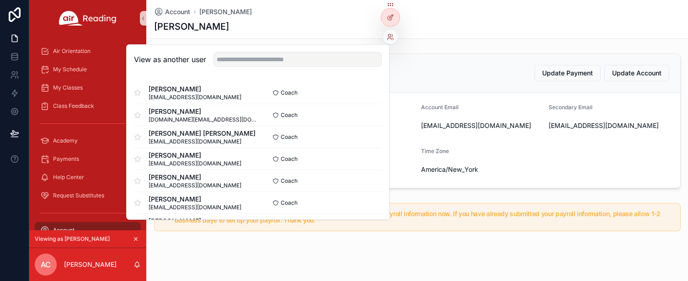
click at [485, 56] on div "Account Update Payment Update Account" at bounding box center [418, 73] width 526 height 39
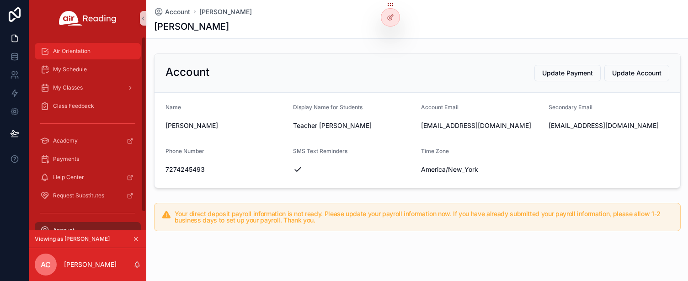
click at [60, 54] on span "Air Orientation" at bounding box center [71, 51] width 37 height 7
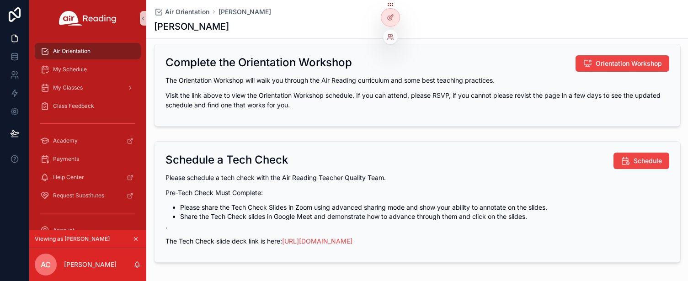
scroll to position [46, 0]
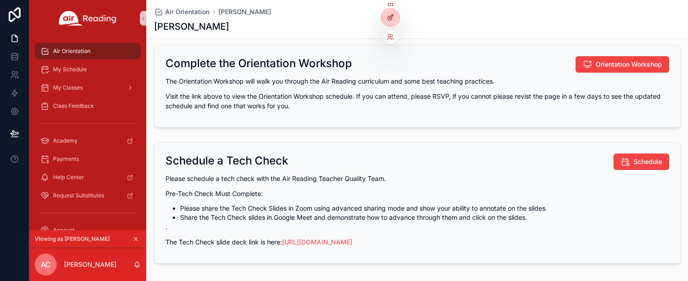
click at [392, 16] on icon at bounding box center [392, 17] width 4 height 4
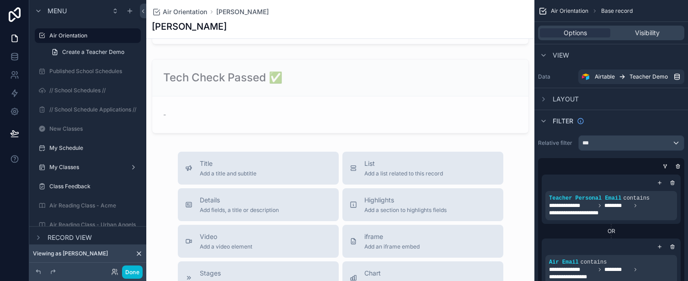
scroll to position [1043, 0]
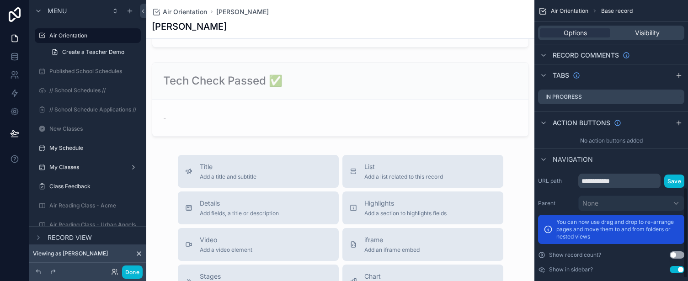
scroll to position [584, 0]
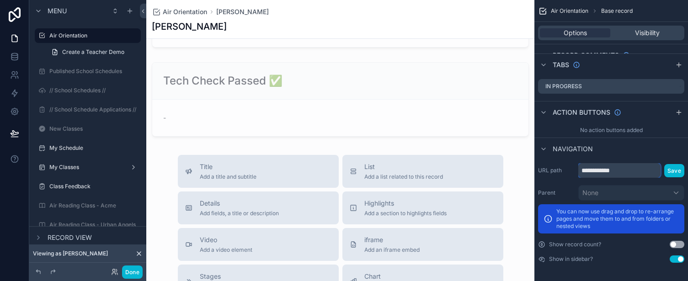
click at [601, 173] on input "**********" at bounding box center [619, 170] width 82 height 15
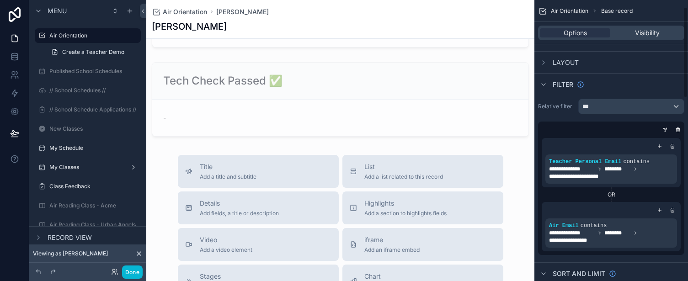
scroll to position [0, 0]
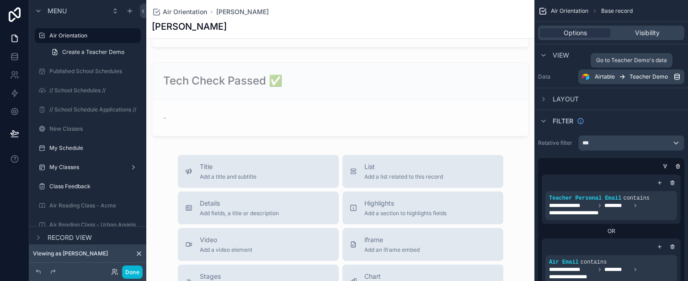
click at [651, 79] on span "Teacher Demo" at bounding box center [649, 76] width 38 height 7
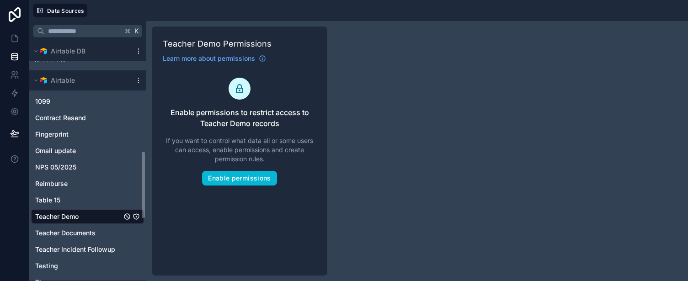
scroll to position [386, 0]
click at [49, 215] on span "Teacher Demo" at bounding box center [56, 216] width 43 height 9
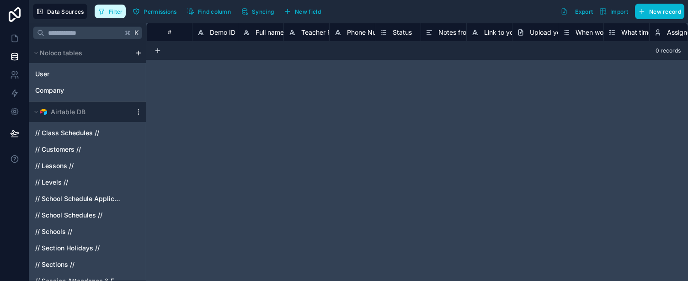
click at [115, 12] on span "Filter" at bounding box center [116, 11] width 14 height 7
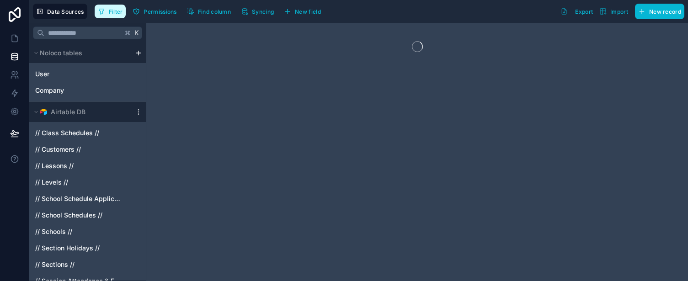
click at [114, 12] on span "Filter" at bounding box center [116, 11] width 14 height 7
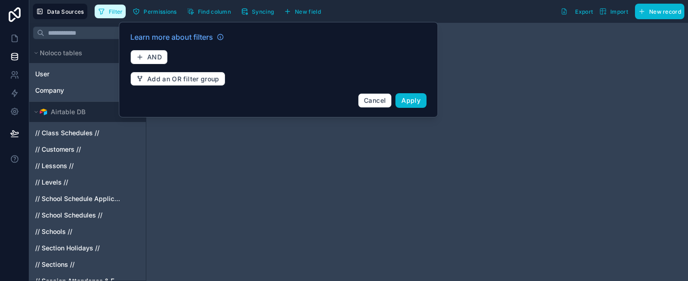
click at [113, 11] on span "Filter" at bounding box center [116, 11] width 14 height 7
click at [144, 52] on button "AND" at bounding box center [148, 57] width 37 height 15
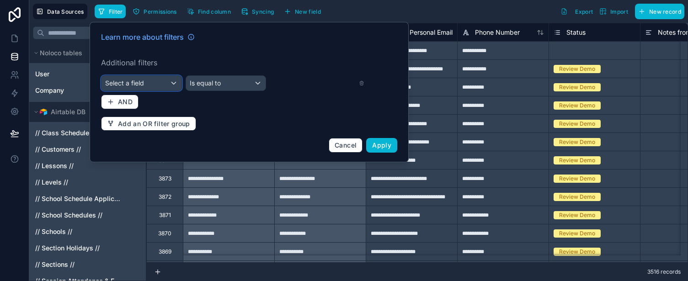
click at [162, 86] on div "Select a field" at bounding box center [142, 83] width 80 height 15
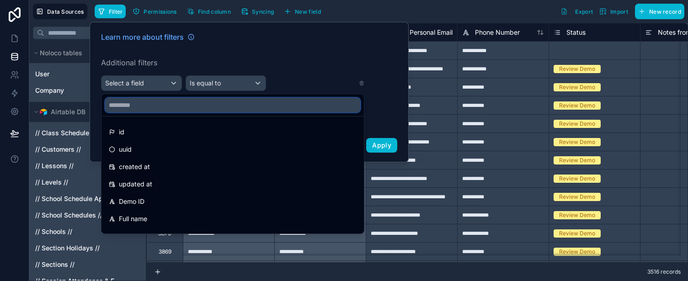
click at [179, 105] on input "text" at bounding box center [232, 105] width 255 height 15
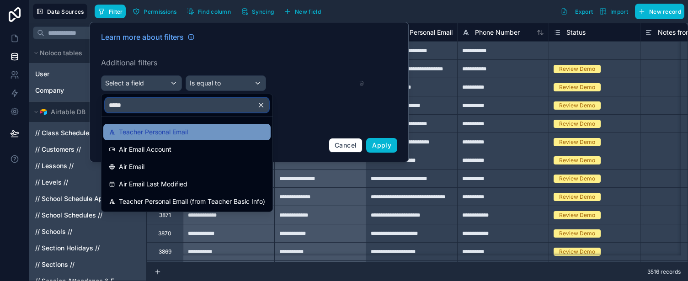
type input "*****"
click at [186, 136] on span "Teacher Personal Email" at bounding box center [153, 132] width 69 height 11
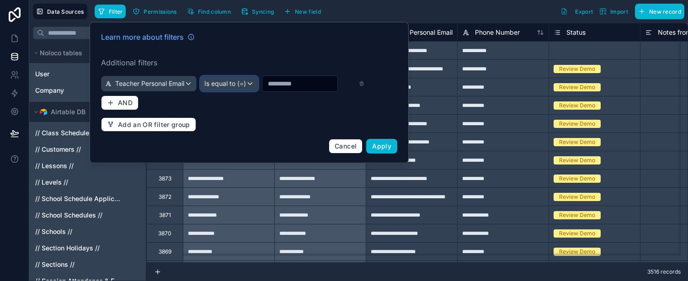
click at [246, 81] on span "Is equal to (=)" at bounding box center [225, 83] width 42 height 9
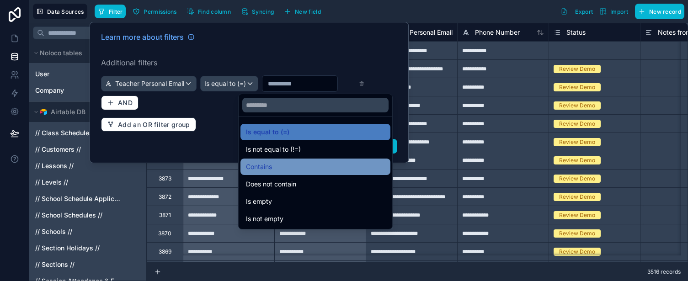
click at [288, 168] on div "Contains" at bounding box center [315, 166] width 139 height 11
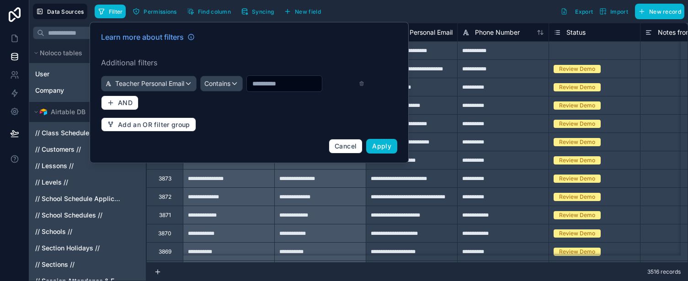
click at [292, 87] on input "text" at bounding box center [284, 83] width 75 height 13
paste input "**********"
type input "**********"
click at [383, 146] on span "Apply" at bounding box center [381, 146] width 19 height 8
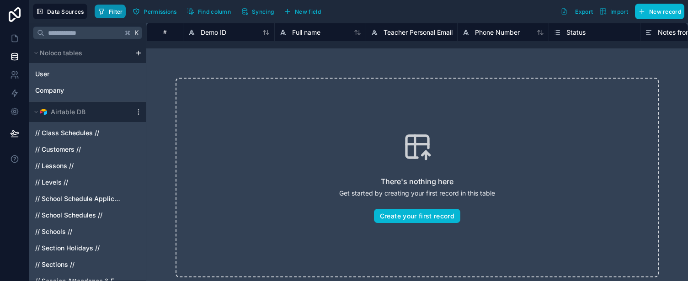
click at [114, 11] on span "Filter" at bounding box center [116, 11] width 14 height 7
click at [117, 13] on span "Filter" at bounding box center [116, 11] width 14 height 7
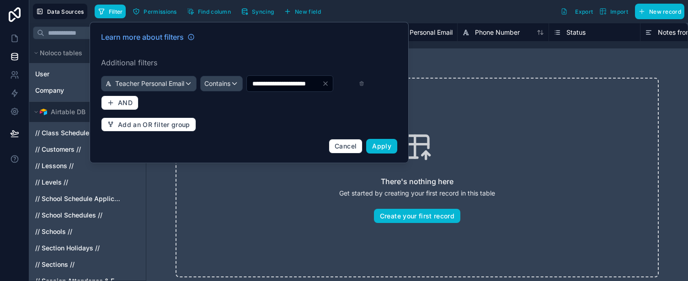
click at [310, 85] on input "**********" at bounding box center [284, 83] width 75 height 13
click at [256, 83] on input "**********" at bounding box center [284, 83] width 75 height 13
type input "*"
paste input "**********"
type input "**********"
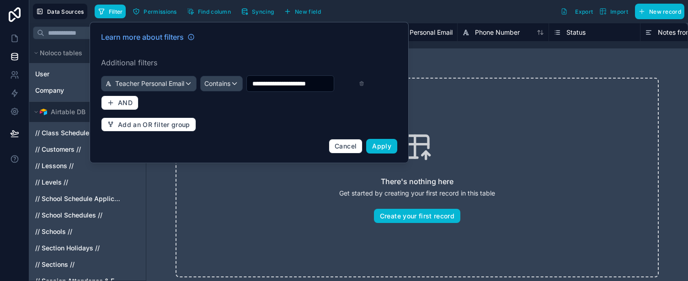
scroll to position [0, 6]
click at [377, 147] on span "Apply" at bounding box center [381, 146] width 19 height 8
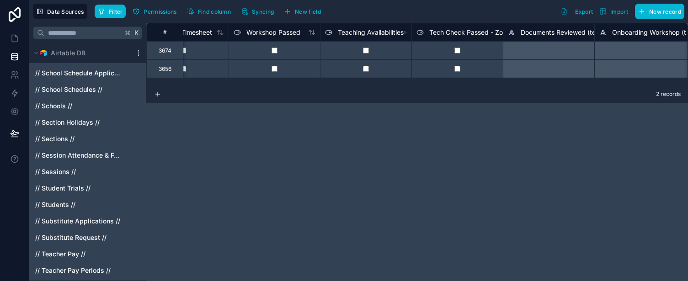
scroll to position [0, 2464]
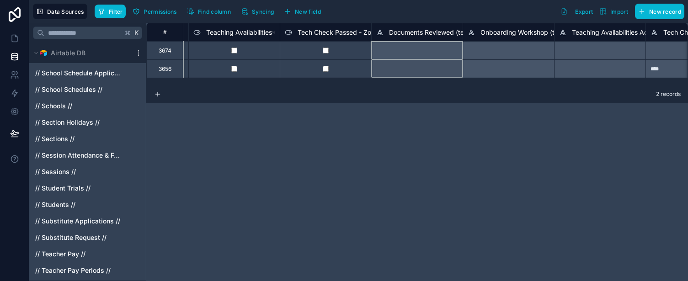
drag, startPoint x: 371, startPoint y: 30, endPoint x: 405, endPoint y: 30, distance: 33.4
click at [405, 30] on div "Documents Reviewed (teacher checklist)" at bounding box center [417, 32] width 91 height 11
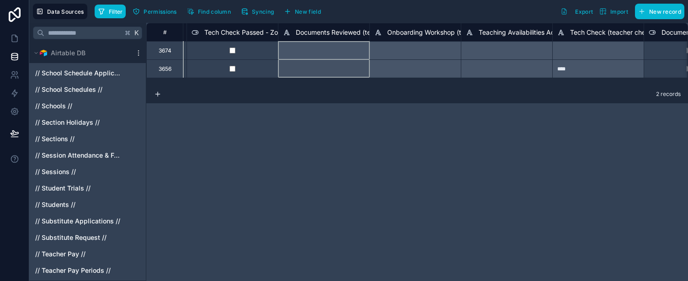
scroll to position [0, 2569]
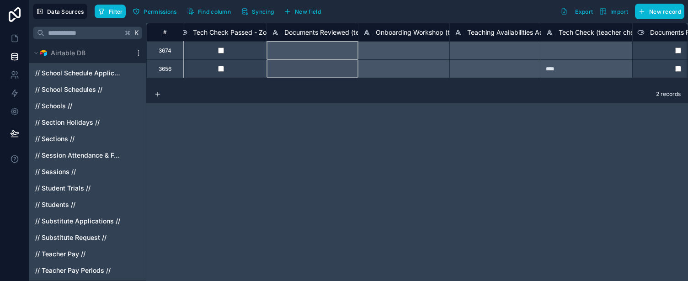
click at [573, 68] on div "****" at bounding box center [586, 68] width 91 height 18
click at [16, 38] on icon at bounding box center [14, 38] width 5 height 7
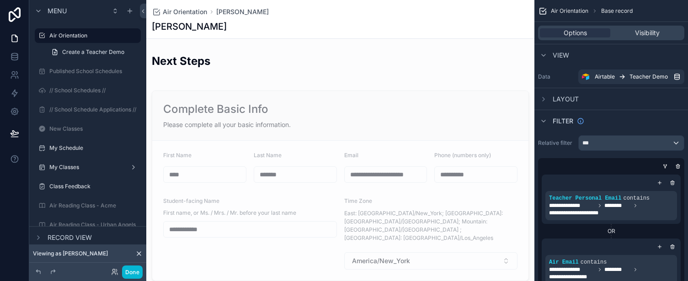
scroll to position [496, 0]
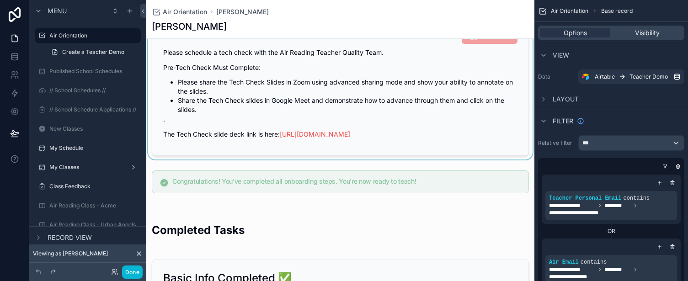
click at [382, 113] on div "scrollable content" at bounding box center [340, 85] width 388 height 147
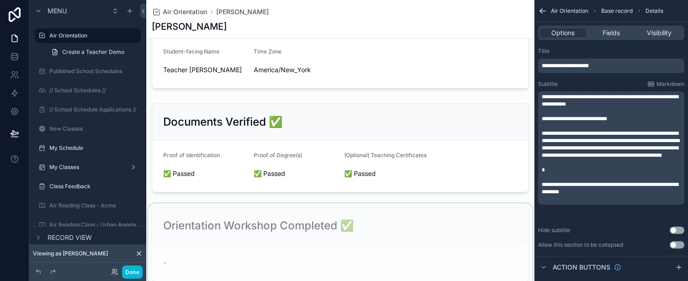
scroll to position [873, 0]
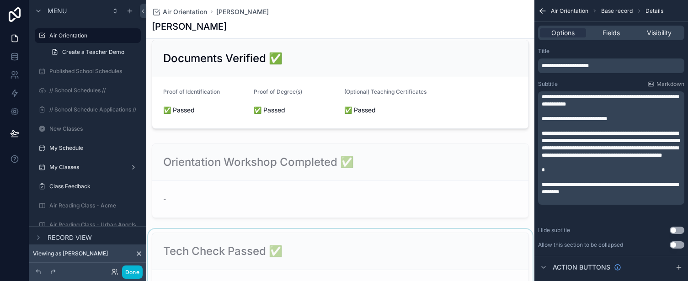
click at [316, 246] on div "scrollable content" at bounding box center [340, 270] width 388 height 82
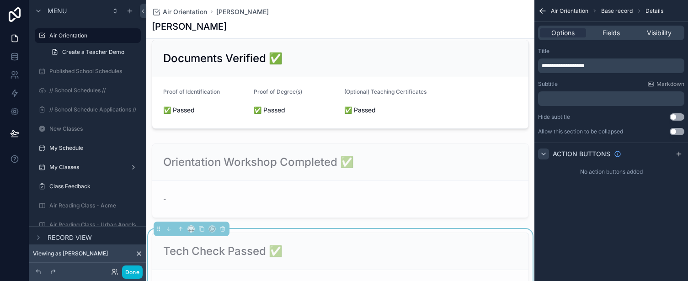
click at [546, 152] on icon "scrollable content" at bounding box center [543, 153] width 7 height 7
click at [617, 32] on span "Fields" at bounding box center [611, 32] width 17 height 9
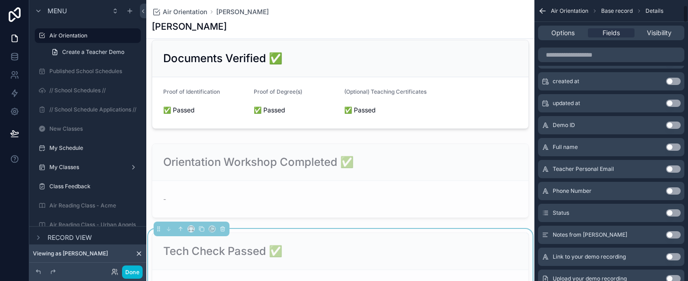
scroll to position [0, 0]
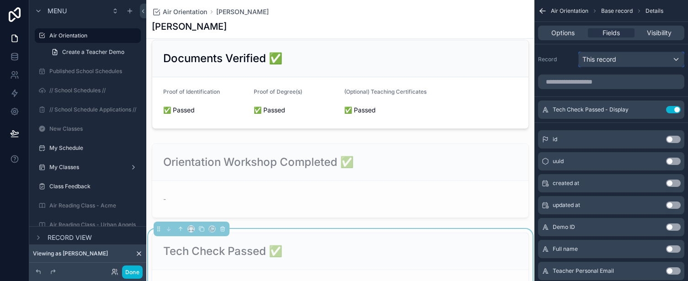
click at [653, 61] on div "This record" at bounding box center [631, 59] width 105 height 15
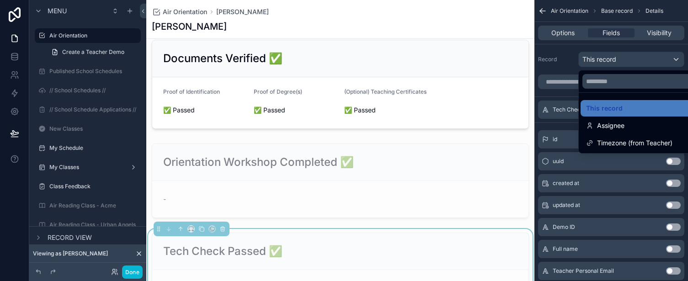
click at [653, 61] on div "scrollable content" at bounding box center [344, 140] width 688 height 281
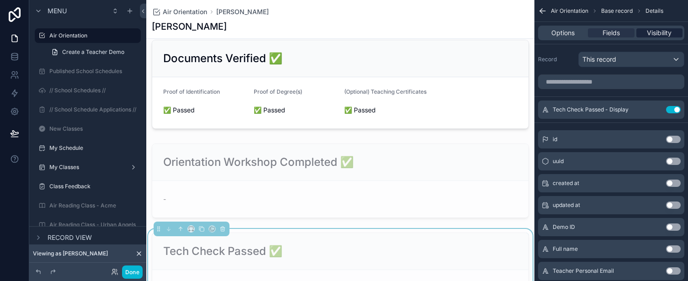
click at [665, 33] on span "Visibility" at bounding box center [659, 32] width 25 height 9
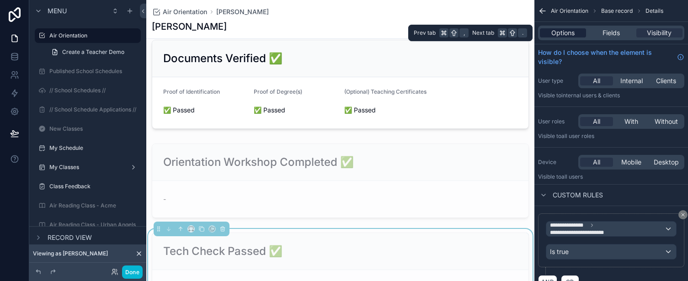
click at [559, 31] on span "Options" at bounding box center [563, 32] width 23 height 9
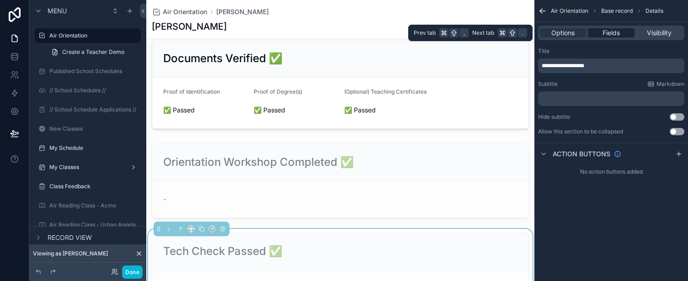
click at [617, 30] on span "Fields" at bounding box center [611, 32] width 17 height 9
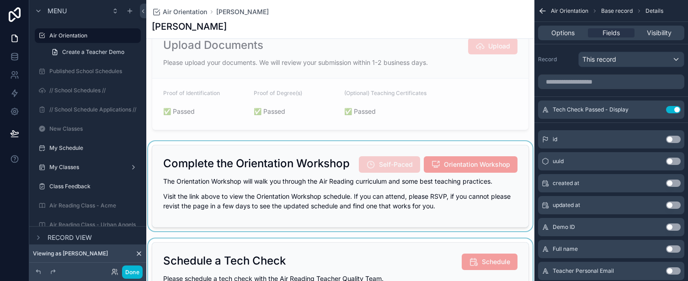
scroll to position [270, 0]
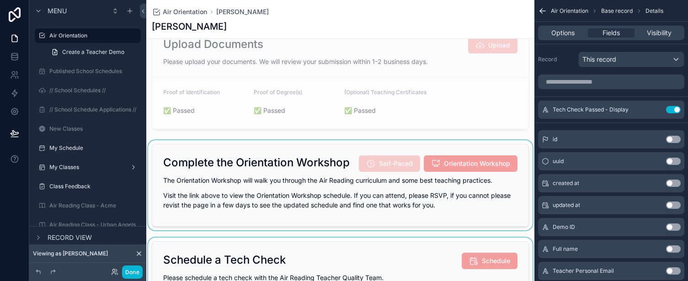
click at [286, 149] on div "scrollable content" at bounding box center [340, 185] width 388 height 90
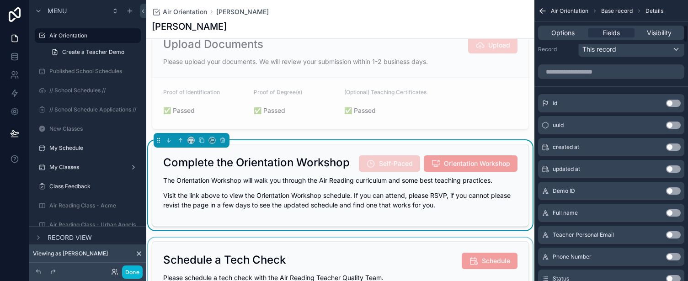
scroll to position [0, 0]
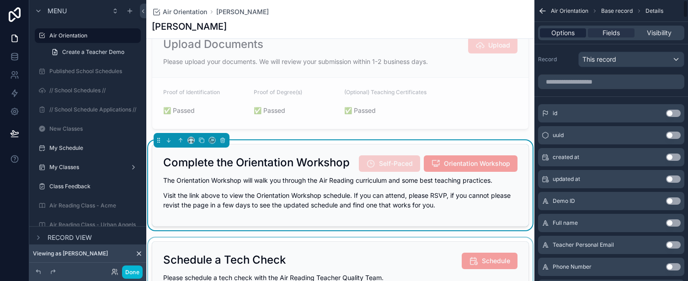
click at [562, 32] on span "Options" at bounding box center [563, 32] width 23 height 9
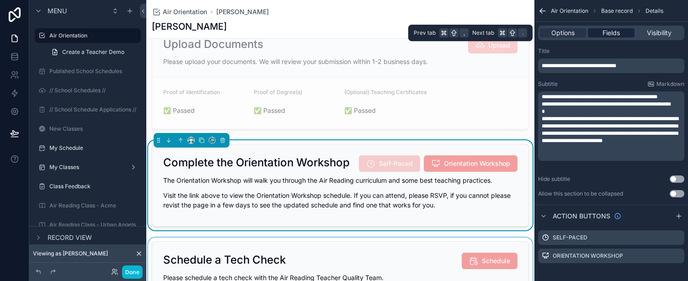
click at [610, 32] on span "Fields" at bounding box center [611, 32] width 17 height 9
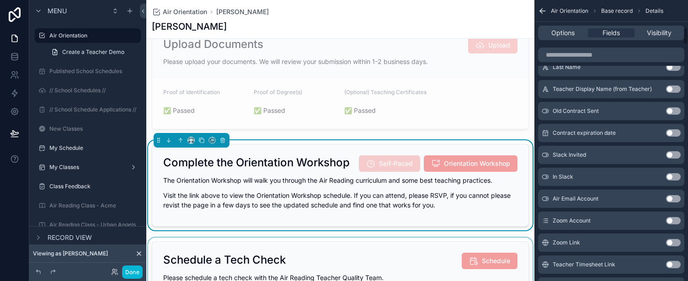
scroll to position [420, 0]
click at [135, 273] on button "Done" at bounding box center [132, 272] width 21 height 13
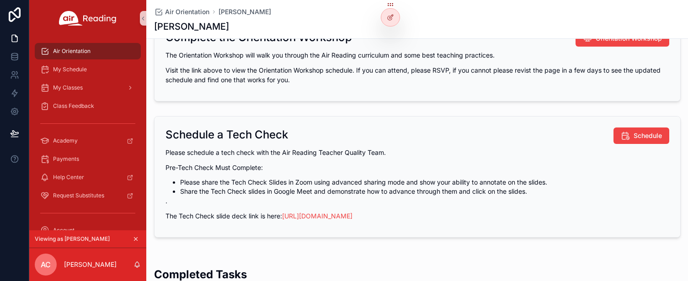
scroll to position [0, 0]
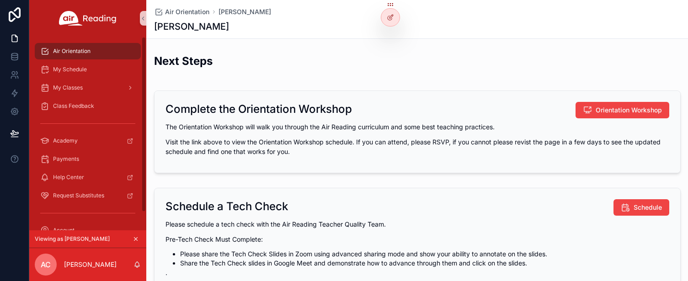
click at [74, 49] on span "Air Orientation" at bounding box center [71, 51] width 37 height 7
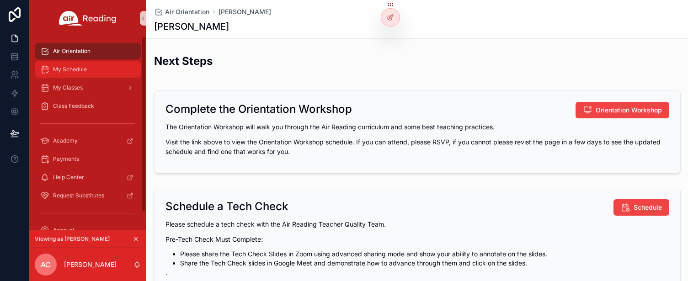
click at [83, 71] on span "My Schedule" at bounding box center [70, 69] width 34 height 7
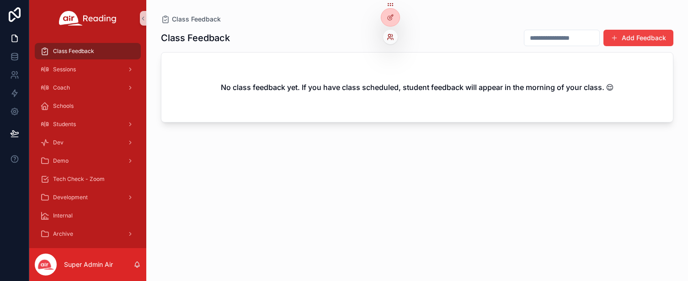
click at [392, 32] on div at bounding box center [390, 37] width 15 height 15
click at [391, 38] on icon at bounding box center [390, 39] width 4 height 2
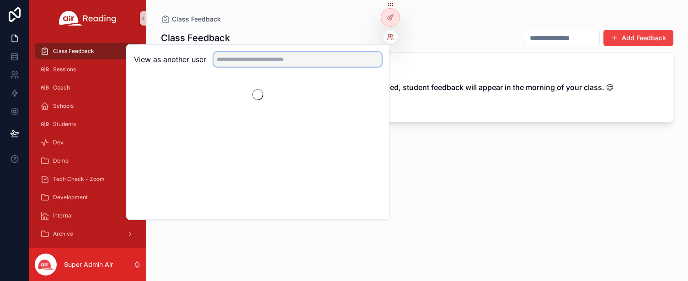
click at [286, 59] on input "text" at bounding box center [298, 59] width 168 height 15
paste input "**********"
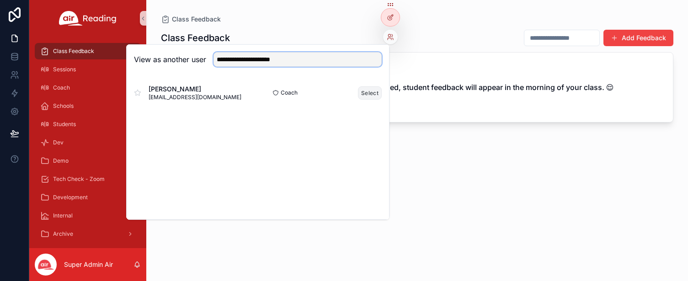
type input "**********"
click at [369, 94] on button "Select" at bounding box center [370, 92] width 24 height 13
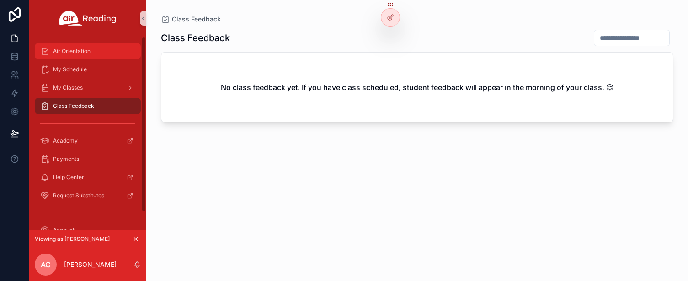
drag, startPoint x: 79, startPoint y: 55, endPoint x: 86, endPoint y: 58, distance: 7.7
click at [79, 55] on div "Air Orientation" at bounding box center [87, 51] width 95 height 15
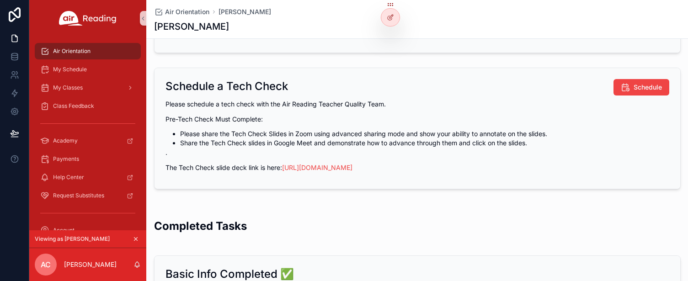
scroll to position [117, 0]
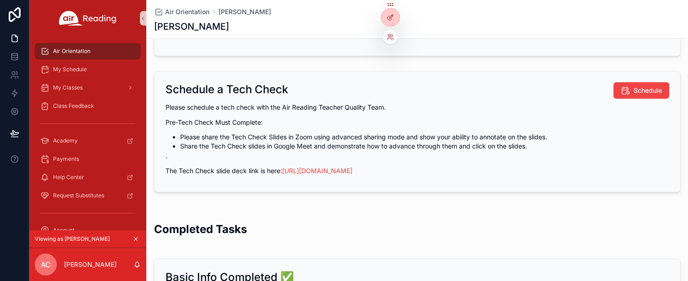
click at [394, 39] on div at bounding box center [390, 37] width 15 height 15
click at [392, 37] on icon at bounding box center [390, 36] width 7 height 7
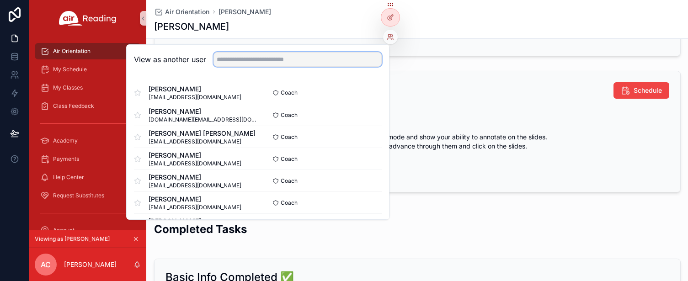
click at [327, 56] on input "text" at bounding box center [298, 59] width 168 height 15
paste input "**********"
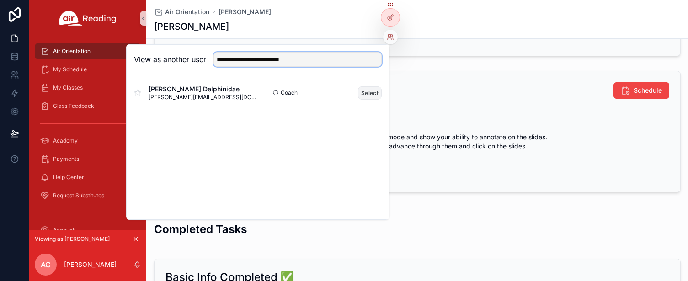
type input "**********"
click at [367, 92] on button "Select" at bounding box center [370, 92] width 24 height 13
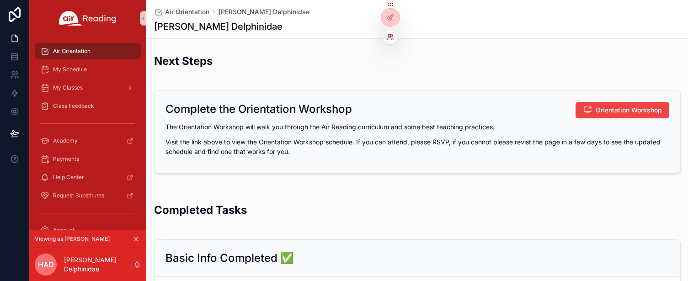
click at [389, 38] on icon at bounding box center [390, 36] width 7 height 7
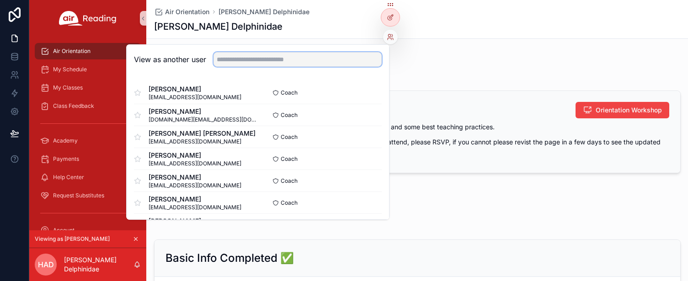
click at [332, 58] on input "text" at bounding box center [298, 59] width 168 height 15
paste input "**********"
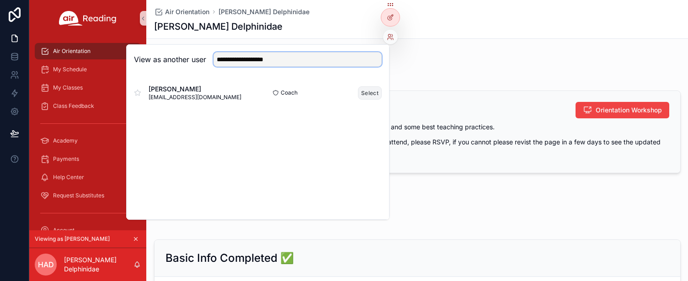
type input "**********"
click at [373, 91] on button "Select" at bounding box center [370, 92] width 24 height 13
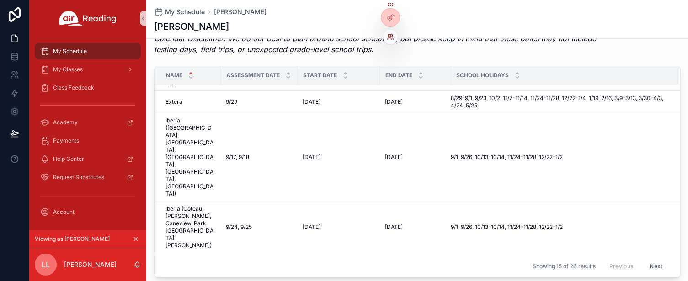
click at [392, 37] on icon at bounding box center [390, 36] width 7 height 7
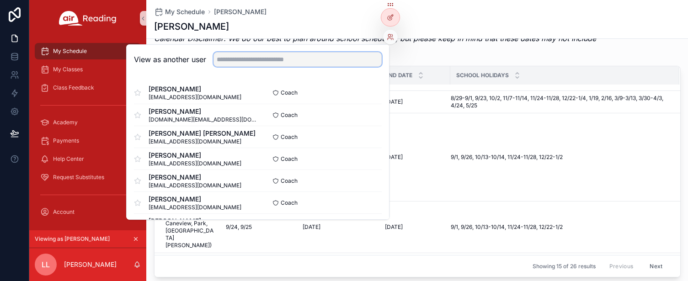
click at [273, 66] on input "text" at bounding box center [298, 59] width 168 height 15
paste input "**********"
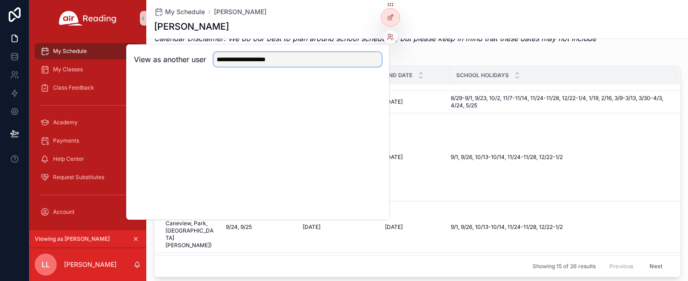
click at [322, 61] on input "**********" at bounding box center [298, 59] width 168 height 15
drag, startPoint x: 339, startPoint y: 58, endPoint x: 179, endPoint y: 57, distance: 160.1
click at [179, 57] on div "**********" at bounding box center [258, 59] width 248 height 15
paste input "****"
type input "**********"
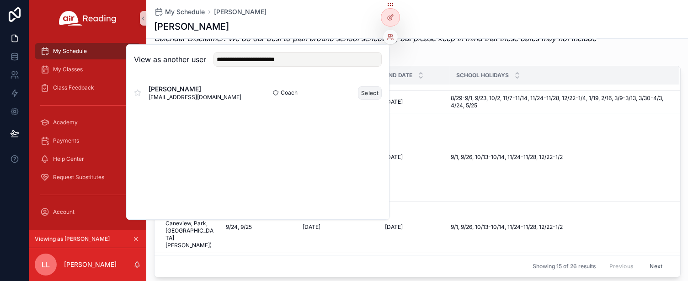
click at [375, 91] on button "Select" at bounding box center [370, 92] width 24 height 13
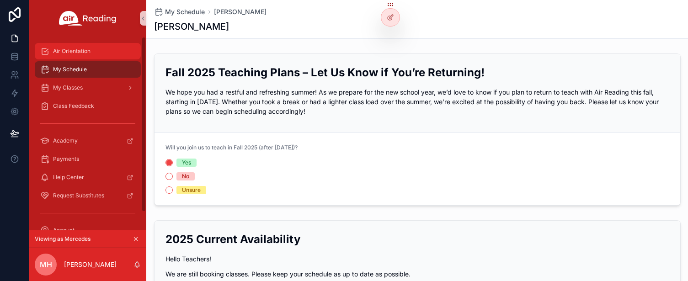
click at [75, 48] on span "Air Orientation" at bounding box center [71, 51] width 37 height 7
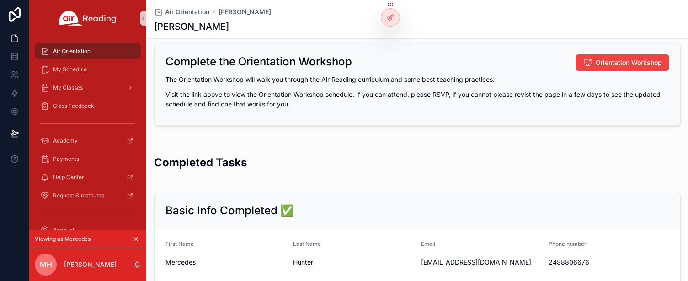
scroll to position [15, 0]
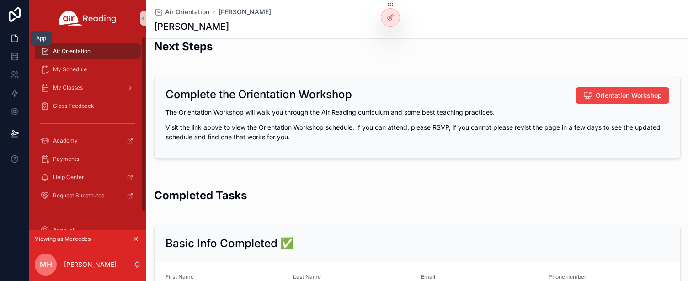
click at [14, 35] on icon at bounding box center [14, 38] width 9 height 9
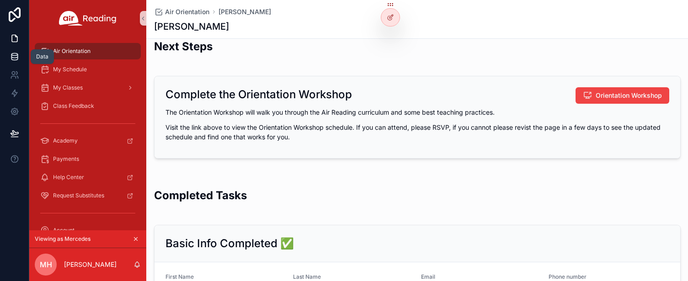
click at [15, 56] on icon at bounding box center [14, 56] width 9 height 9
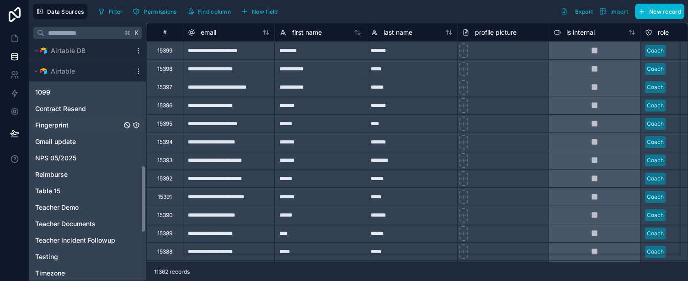
scroll to position [395, 0]
click at [54, 207] on span "Teacher Demo" at bounding box center [56, 208] width 43 height 9
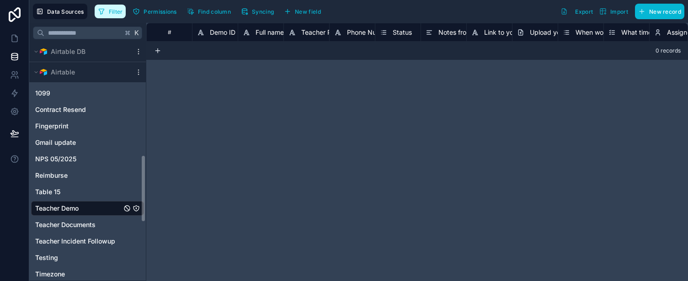
click at [53, 208] on span "Teacher Demo" at bounding box center [56, 208] width 43 height 9
click at [118, 11] on span "Filter" at bounding box center [116, 11] width 14 height 7
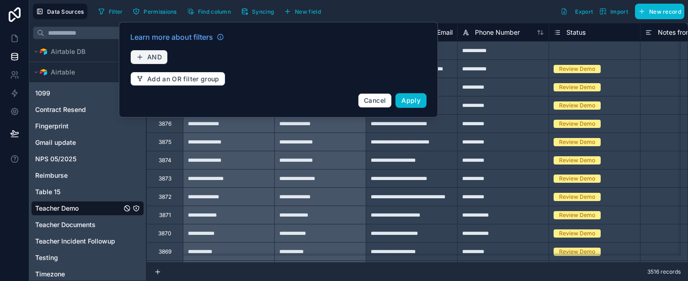
click at [154, 58] on span "AND" at bounding box center [154, 57] width 15 height 8
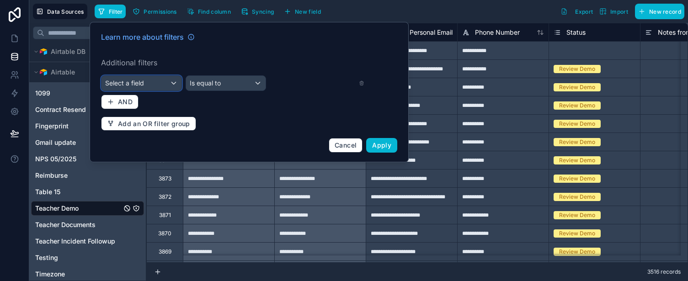
click at [166, 86] on div "Select a field" at bounding box center [142, 83] width 80 height 15
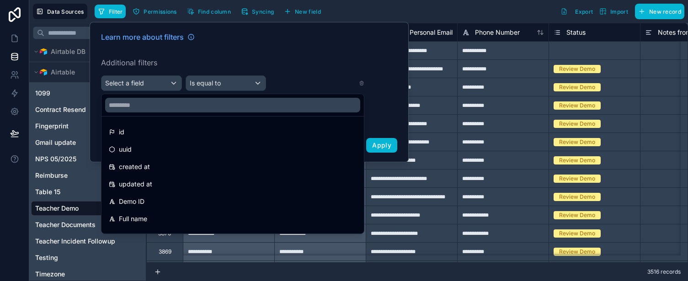
click at [175, 80] on div at bounding box center [249, 92] width 319 height 140
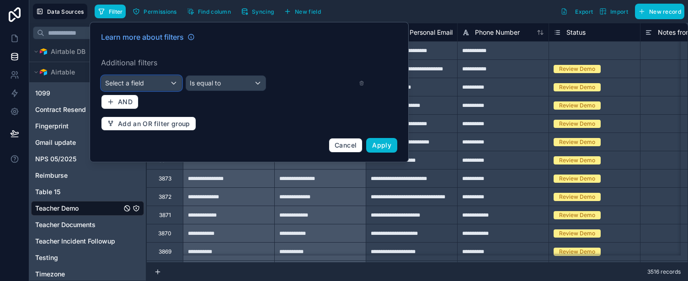
click at [150, 83] on div "Select a field" at bounding box center [142, 83] width 80 height 15
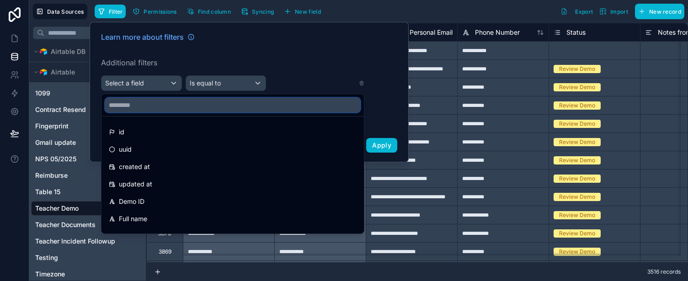
click at [129, 112] on input "text" at bounding box center [232, 105] width 255 height 15
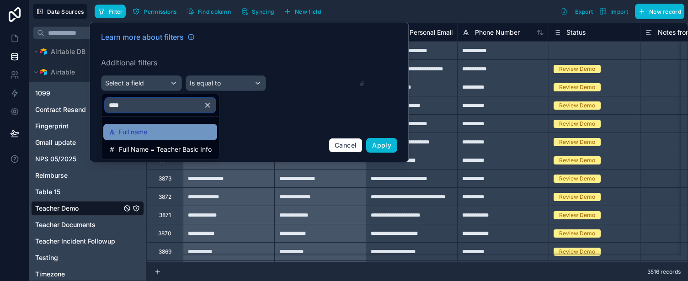
type input "****"
click at [155, 132] on div "Full name" at bounding box center [160, 132] width 103 height 11
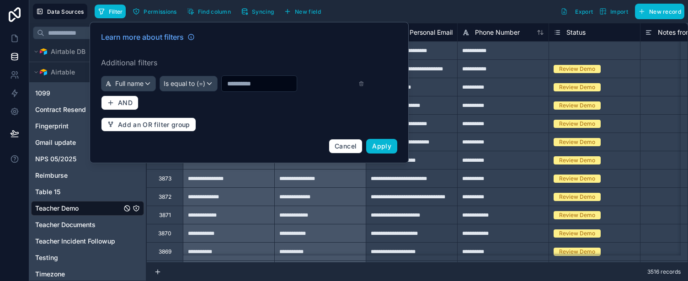
click at [260, 79] on input "text" at bounding box center [259, 83] width 75 height 13
click at [208, 83] on div "Is equal to (=)" at bounding box center [188, 83] width 57 height 15
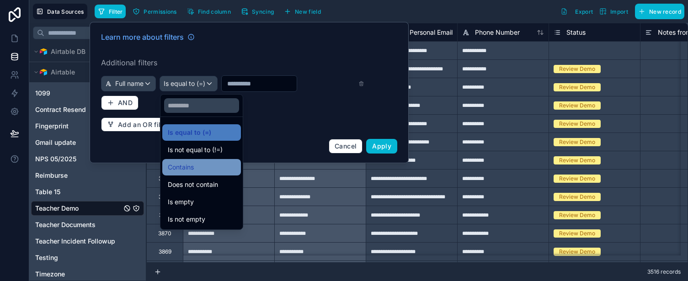
click at [204, 171] on div "Contains" at bounding box center [202, 167] width 68 height 11
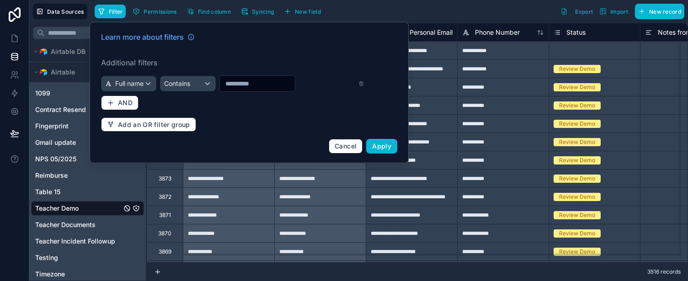
click at [256, 83] on input "text" at bounding box center [257, 83] width 75 height 13
paste input "**********"
type input "**********"
click at [381, 146] on span "Apply" at bounding box center [381, 146] width 19 height 8
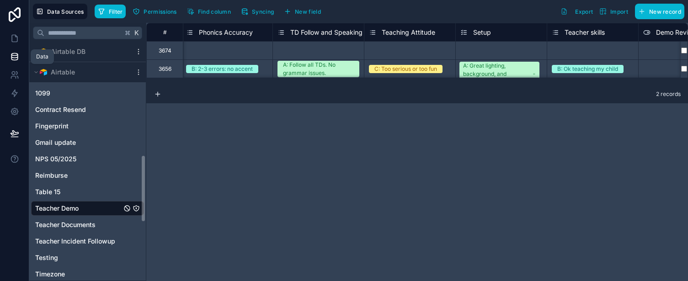
scroll to position [0, 7777]
click at [13, 39] on icon at bounding box center [14, 38] width 9 height 9
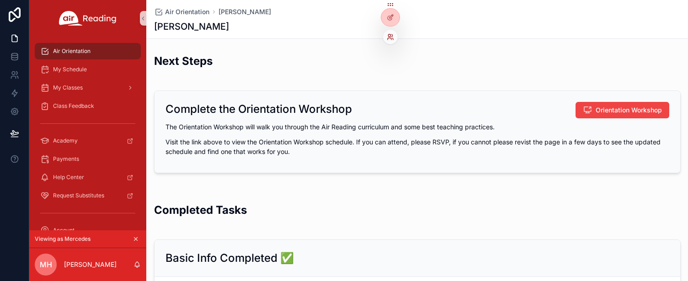
click at [392, 36] on icon at bounding box center [392, 35] width 1 height 2
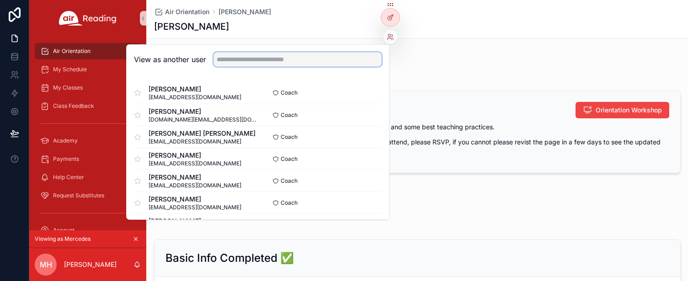
click at [324, 56] on input "text" at bounding box center [298, 59] width 168 height 15
paste input "**********"
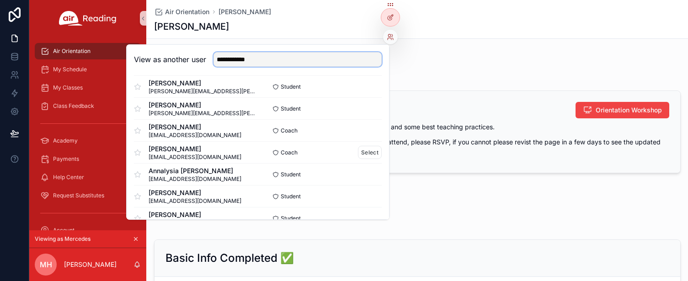
scroll to position [51, 0]
type input "**********"
click at [359, 154] on button "Select" at bounding box center [370, 151] width 24 height 13
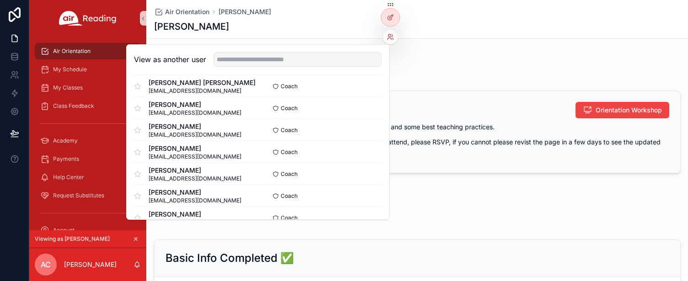
click at [508, 51] on div "Next Steps" at bounding box center [417, 65] width 542 height 30
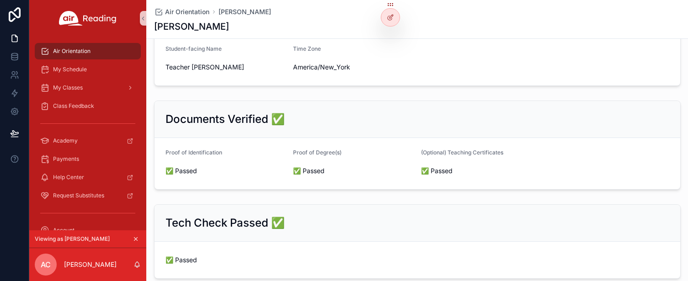
scroll to position [0, 0]
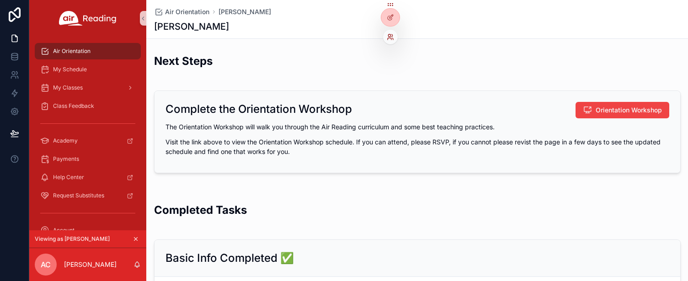
click at [392, 38] on icon at bounding box center [392, 39] width 1 height 2
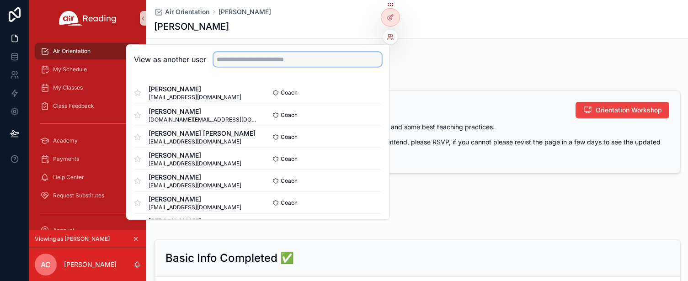
click at [323, 56] on input "text" at bounding box center [298, 59] width 168 height 15
paste input "**********"
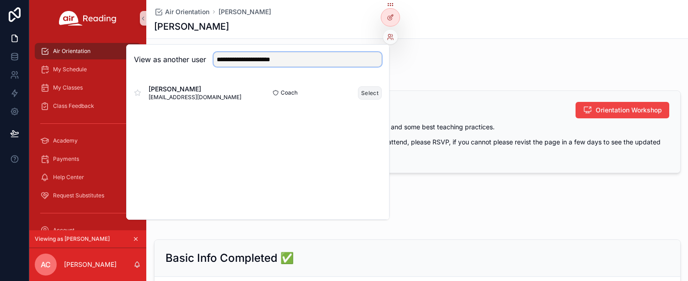
type input "**********"
click at [368, 91] on button "Select" at bounding box center [370, 92] width 24 height 13
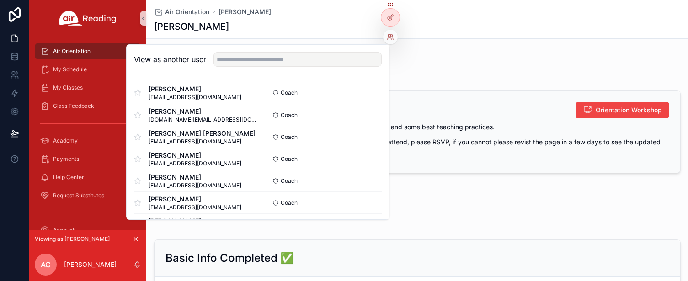
click at [448, 64] on div "Next Steps" at bounding box center [417, 65] width 527 height 22
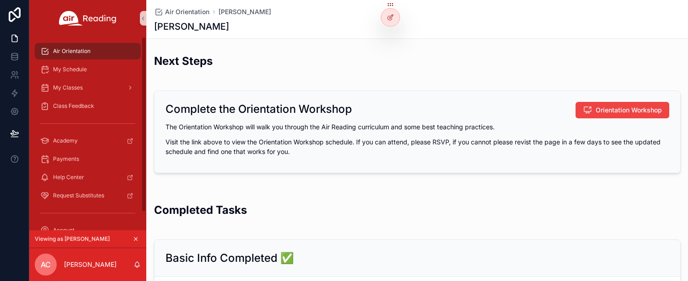
click at [136, 238] on icon "scrollable content" at bounding box center [136, 239] width 6 height 6
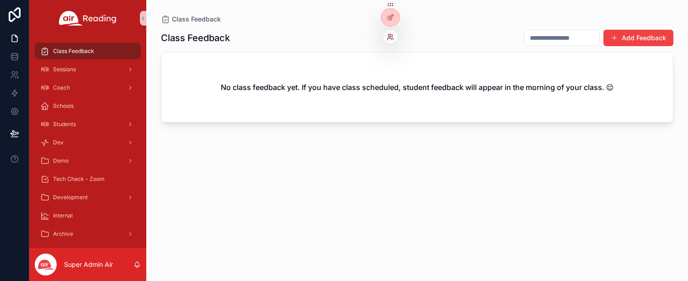
click at [393, 34] on icon at bounding box center [390, 36] width 7 height 7
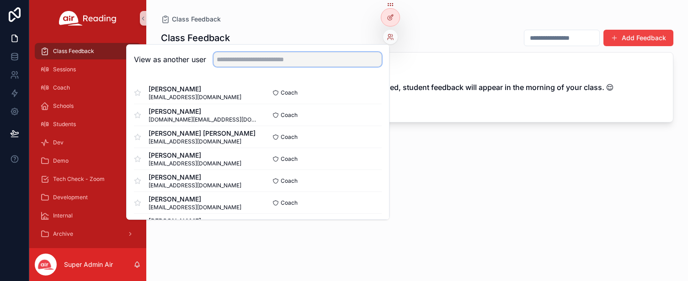
click at [327, 54] on input "text" at bounding box center [298, 59] width 168 height 15
paste input "**********"
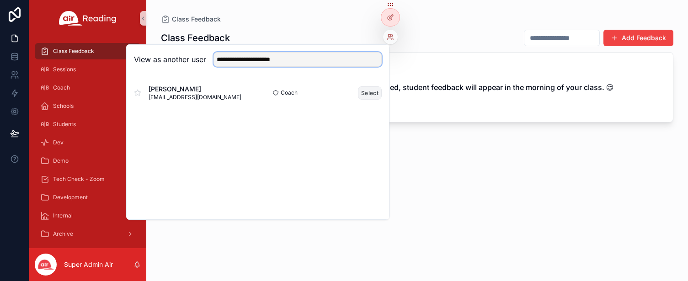
type input "**********"
click at [369, 94] on button "Select" at bounding box center [370, 92] width 24 height 13
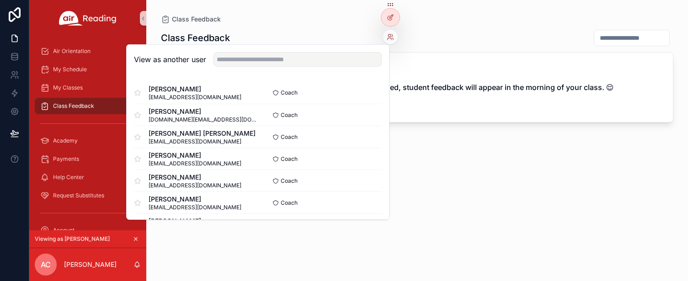
click at [453, 167] on div "Class Feedback No class feedback yet. If you have class scheduled, student feed…" at bounding box center [417, 147] width 513 height 246
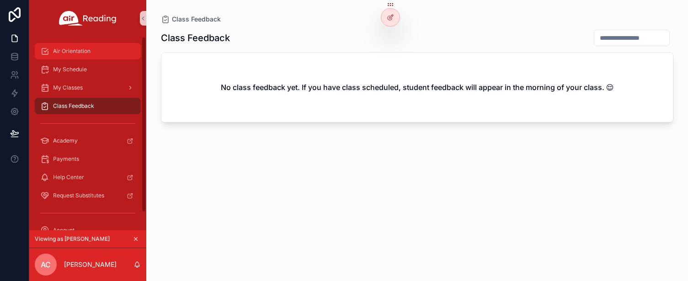
click at [64, 44] on div "Air Orientation" at bounding box center [87, 51] width 95 height 15
